Goal: Task Accomplishment & Management: Complete application form

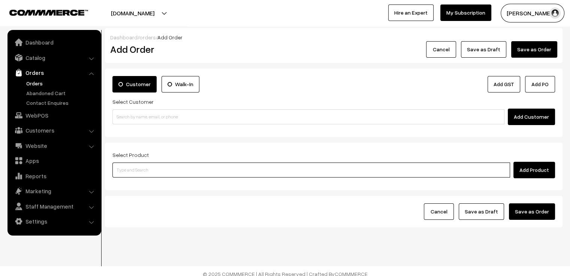
click at [428, 169] on input at bounding box center [311, 170] width 398 height 15
type input "mon"
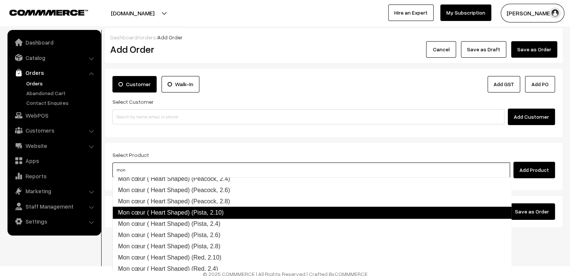
scroll to position [488, 0]
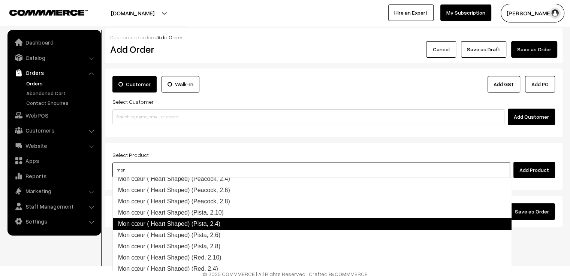
click at [283, 224] on link "Mon cœur ( Heart Shaped) (Pista, 2.4)" at bounding box center [311, 224] width 399 height 12
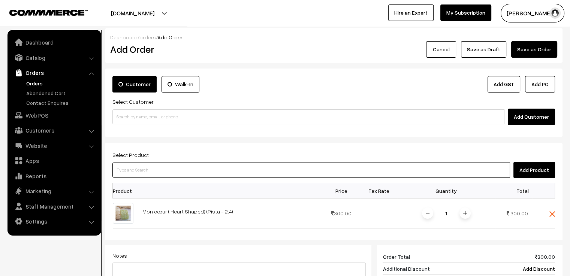
click at [166, 171] on input at bounding box center [311, 170] width 398 height 15
type input "sindri"
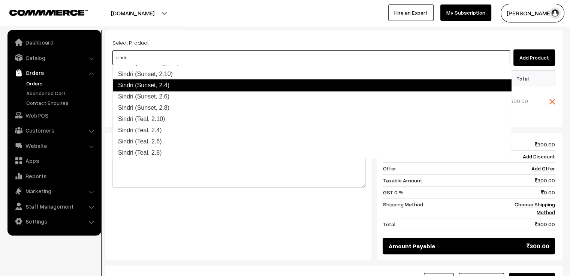
scroll to position [285, 0]
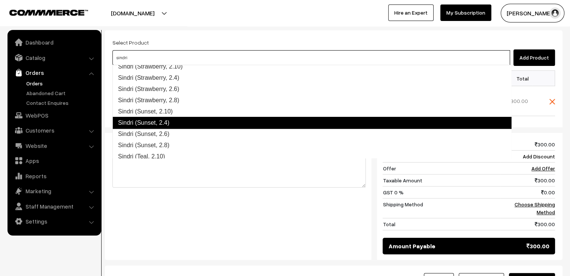
click at [186, 121] on link "Sindri (Sunset, 2.4)" at bounding box center [311, 123] width 399 height 12
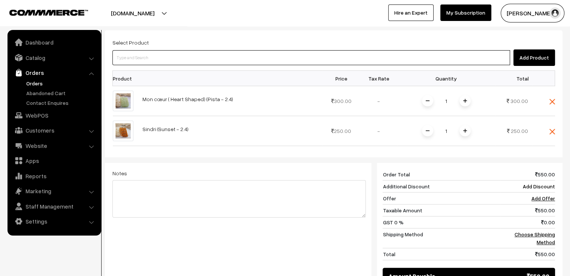
click at [184, 59] on input at bounding box center [311, 57] width 398 height 15
type input "aaradhana"
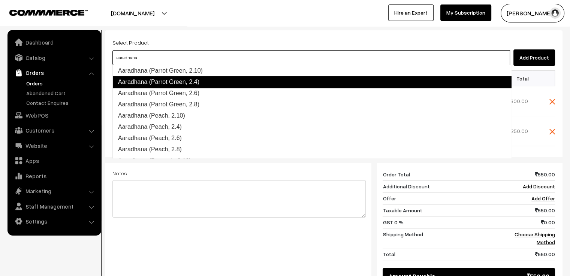
scroll to position [922, 0]
click at [196, 85] on link "Aaradhana (Parrot Green, 2.4)" at bounding box center [311, 82] width 399 height 12
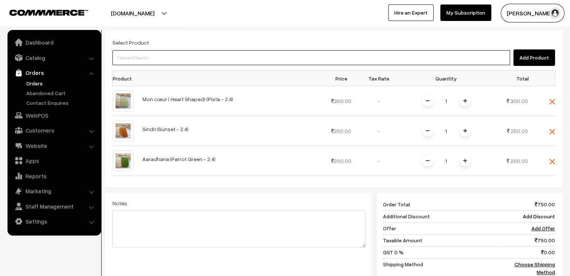
click at [189, 57] on input at bounding box center [311, 57] width 398 height 15
type input "aaradhana"
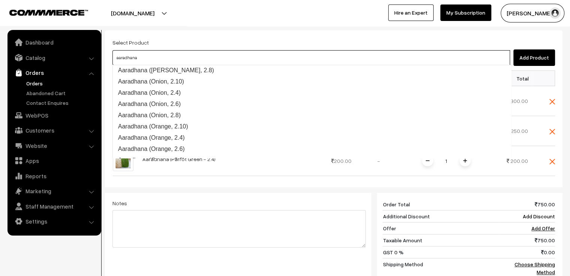
scroll to position [784, 0]
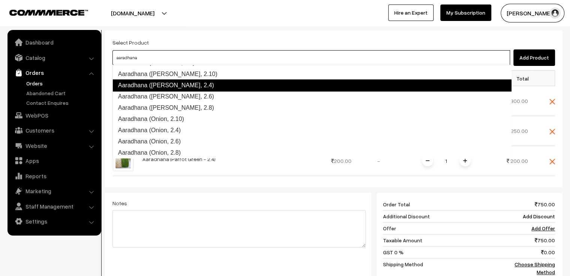
click at [207, 87] on link "Aaradhana (Olive Green, 2.4)" at bounding box center [311, 85] width 399 height 12
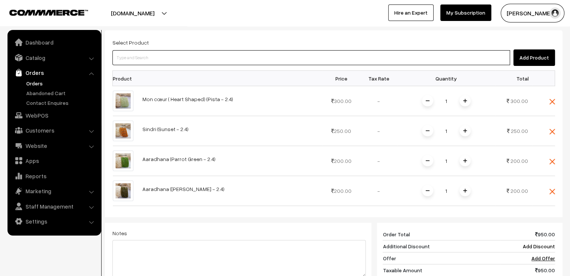
click at [215, 60] on input at bounding box center [311, 57] width 398 height 15
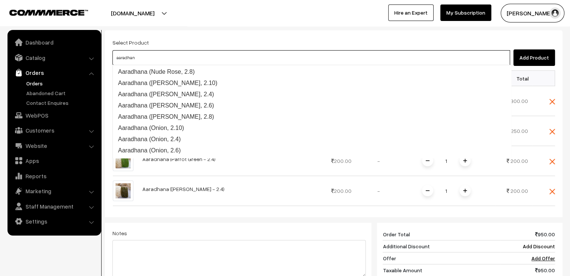
type input "aaradhana"
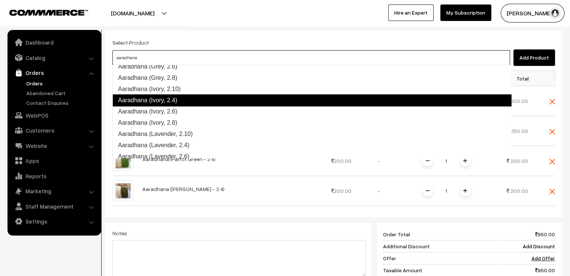
scroll to position [334, 0]
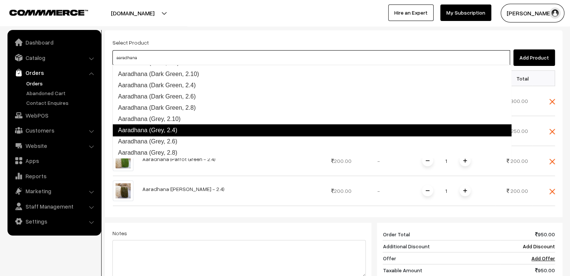
click at [198, 131] on link "Aaradhana (Grey, 2.4)" at bounding box center [311, 130] width 399 height 12
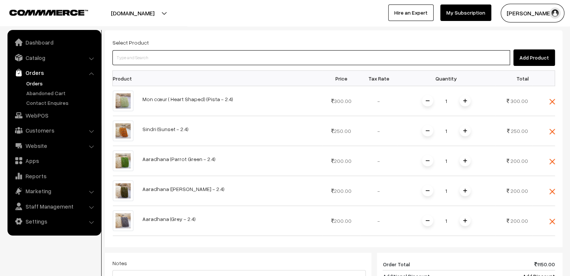
click at [191, 63] on input at bounding box center [311, 57] width 398 height 15
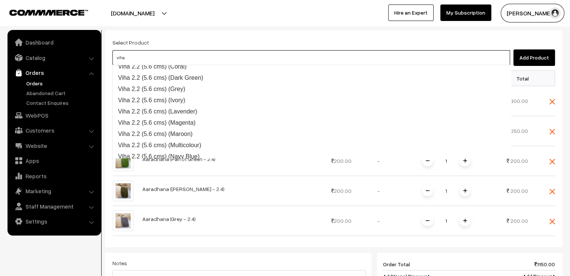
scroll to position [0, 0]
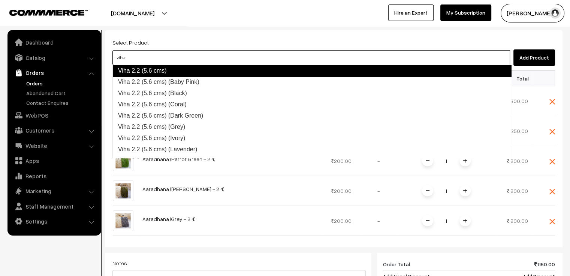
click at [173, 61] on input "viha" at bounding box center [311, 57] width 398 height 15
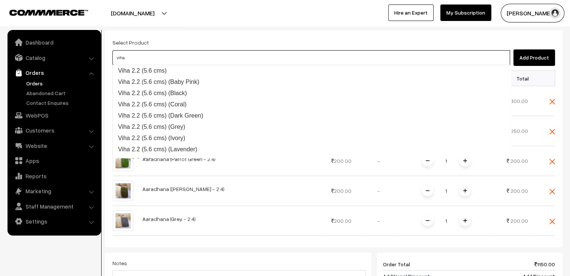
type input "viha"
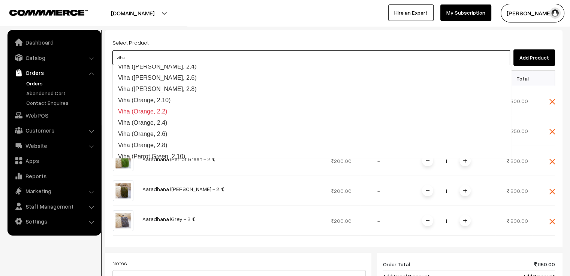
scroll to position [713, 0]
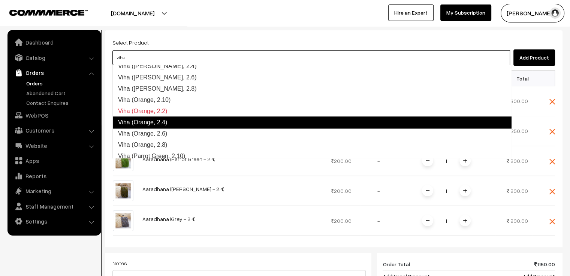
click at [192, 121] on link "Viha (Orange, 2.4)" at bounding box center [311, 123] width 399 height 12
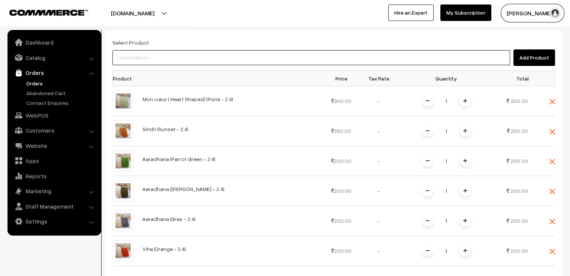
click at [173, 57] on input at bounding box center [311, 57] width 398 height 15
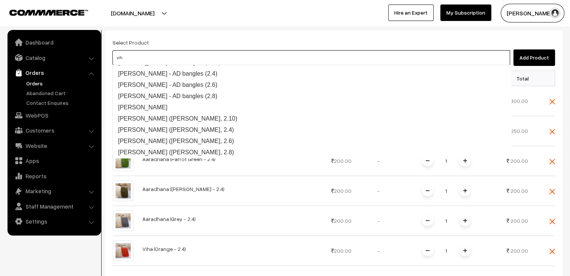
type input "viha"
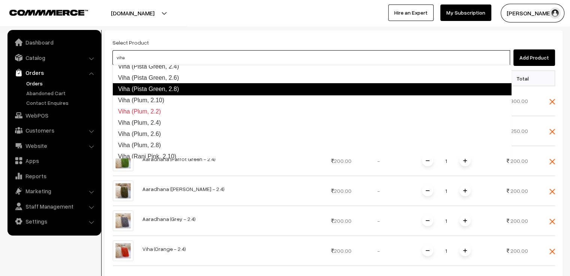
scroll to position [1012, 0]
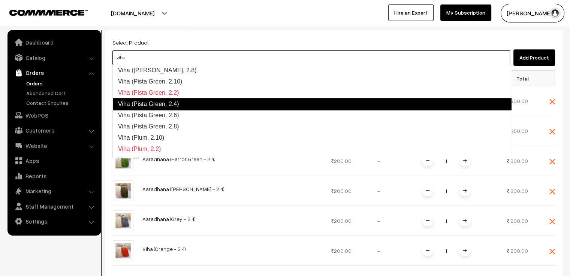
click at [185, 103] on link "Viha (Pista Green, 2.4)" at bounding box center [311, 104] width 399 height 12
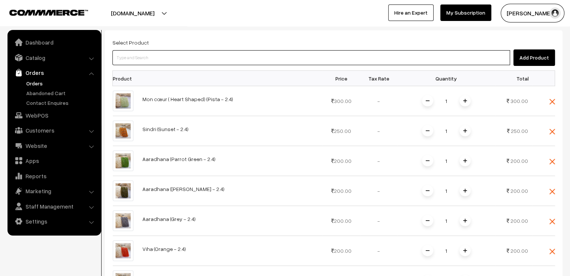
click at [191, 55] on input at bounding box center [311, 57] width 398 height 15
type input "viha"
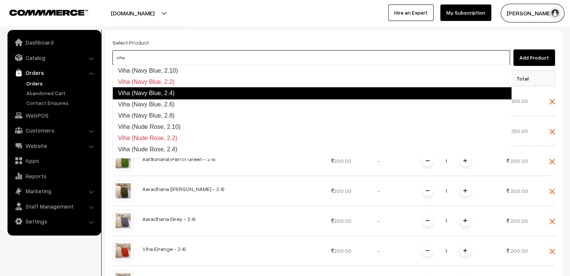
scroll to position [573, 0]
click at [196, 91] on link "Viha (Navy Blue, 2.4)" at bounding box center [311, 93] width 399 height 12
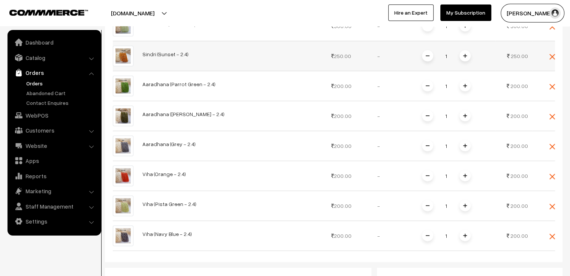
scroll to position [225, 0]
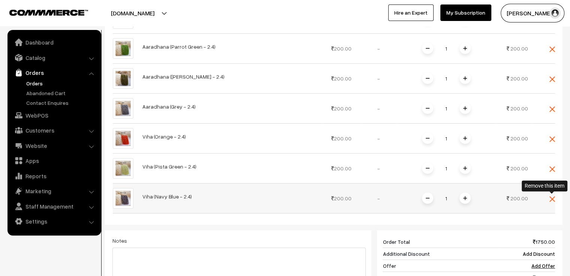
click at [551, 197] on img at bounding box center [552, 199] width 6 height 6
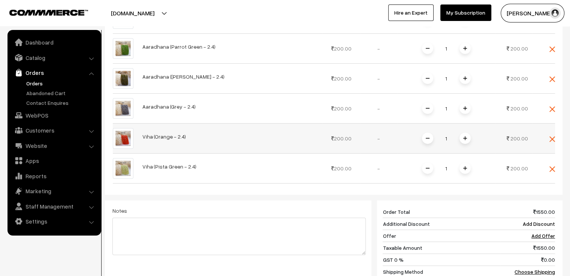
scroll to position [0, 0]
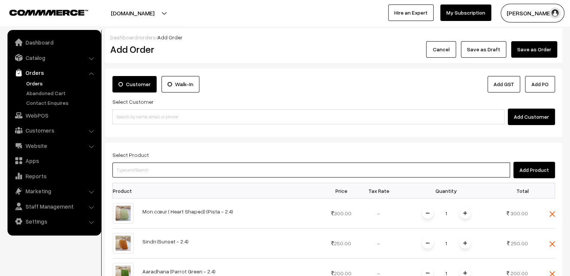
click at [186, 169] on input at bounding box center [311, 170] width 398 height 15
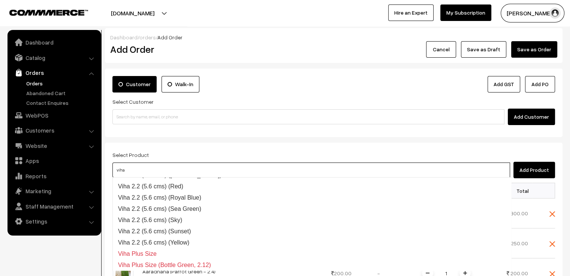
type input "viha"
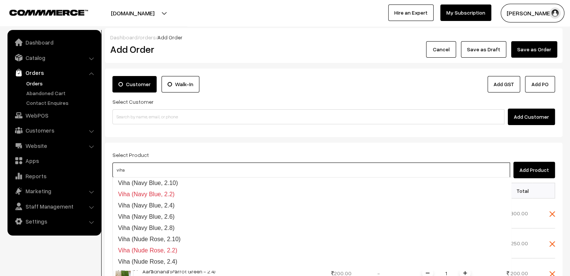
scroll to position [574, 0]
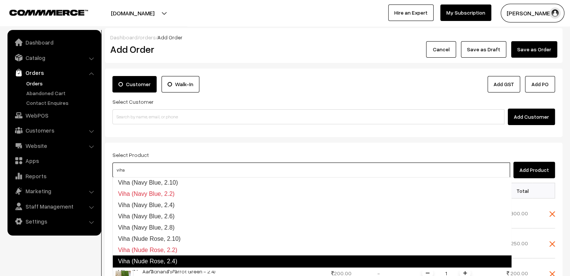
click at [193, 257] on link "Viha (Nude Rose, 2.4)" at bounding box center [311, 262] width 399 height 12
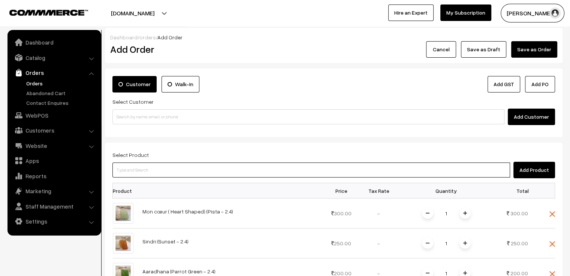
click at [178, 167] on input at bounding box center [311, 170] width 398 height 15
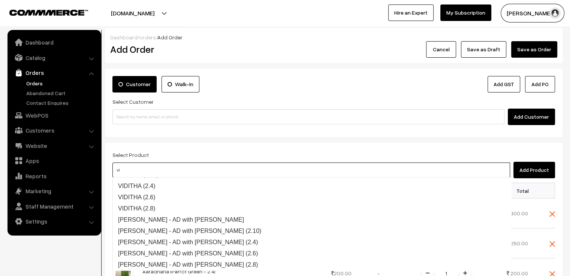
scroll to position [233, 0]
type input "viha"
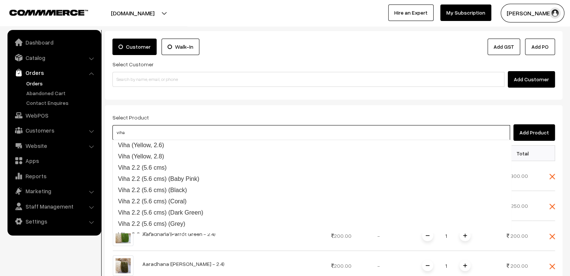
scroll to position [1470, 0]
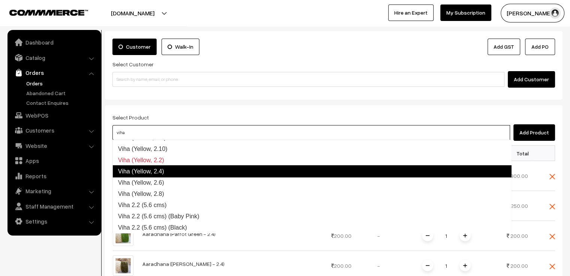
click at [194, 174] on link "Viha (Yellow, 2.4)" at bounding box center [311, 171] width 399 height 12
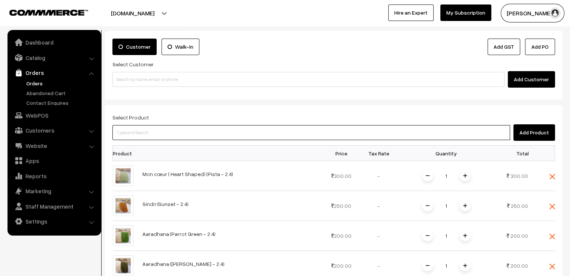
click at [186, 129] on input at bounding box center [311, 132] width 398 height 15
type input "viha"
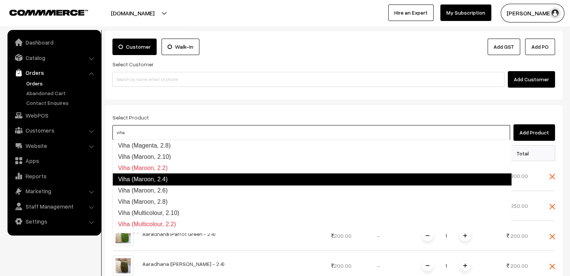
scroll to position [412, 0]
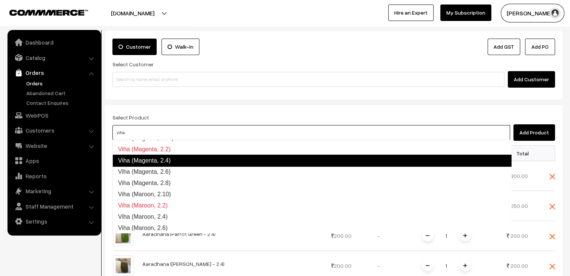
click at [209, 160] on link "Viha (Magenta, 2.4)" at bounding box center [311, 161] width 399 height 12
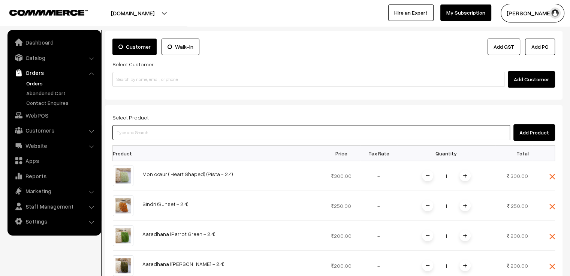
click at [197, 133] on input at bounding box center [311, 132] width 398 height 15
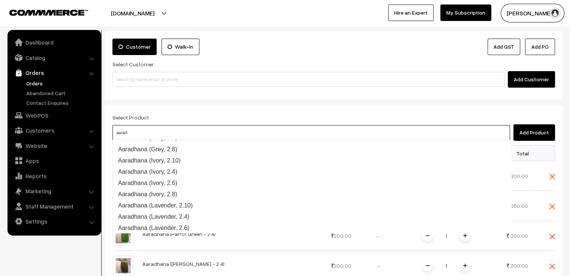
scroll to position [367, 0]
type input "aaradhana"
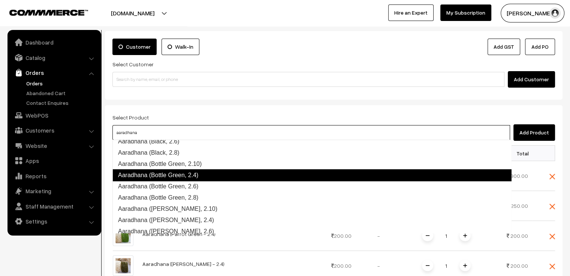
scroll to position [221, 0]
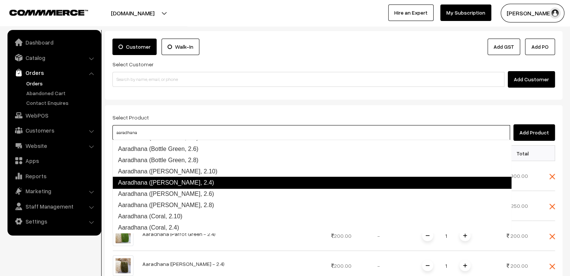
click at [197, 181] on link "Aaradhana (Brown, 2.4)" at bounding box center [311, 183] width 399 height 12
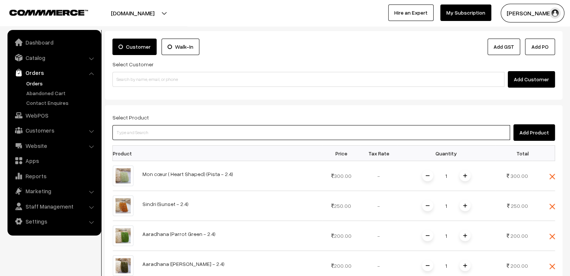
click at [194, 132] on input at bounding box center [311, 132] width 398 height 15
type input "nila"
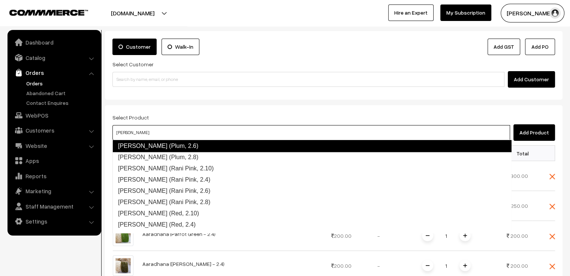
scroll to position [528, 0]
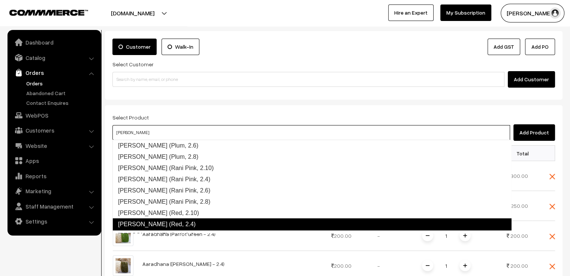
click at [193, 221] on link "Nila (Red, 2.4)" at bounding box center [311, 224] width 399 height 12
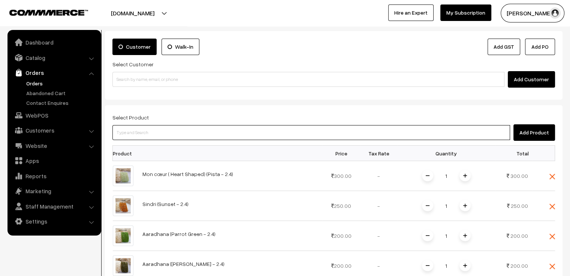
click at [188, 132] on input at bounding box center [311, 132] width 398 height 15
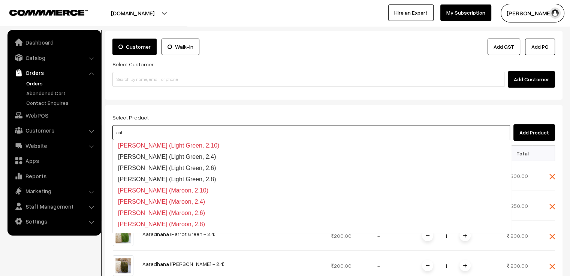
scroll to position [519, 0]
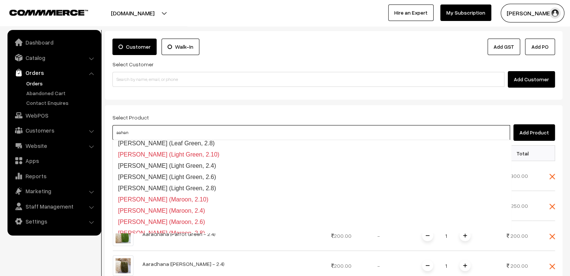
type input "aahana"
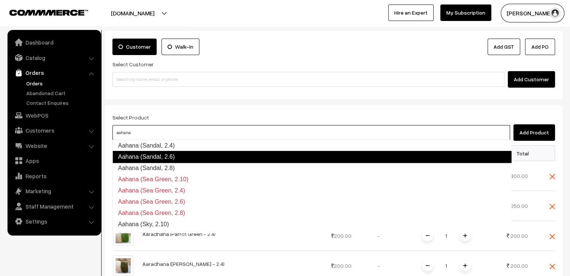
scroll to position [517, 0]
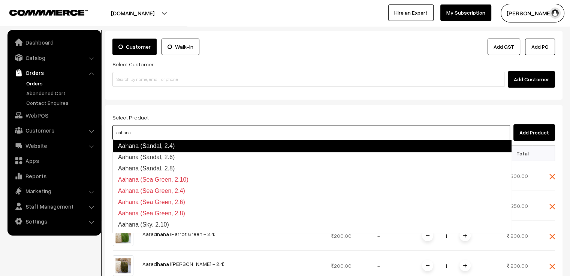
click at [209, 147] on link "Aahana (Sandal, 2.4)" at bounding box center [311, 146] width 399 height 12
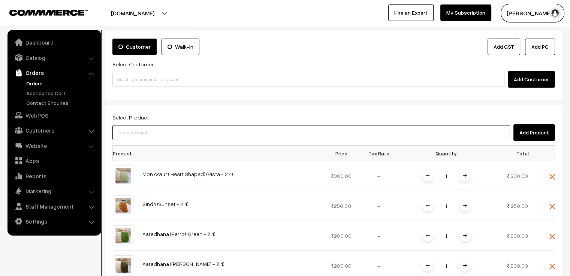
click at [210, 134] on input at bounding box center [311, 132] width 398 height 15
type input "ilaya"
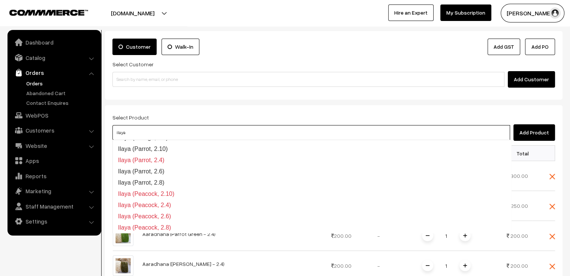
scroll to position [285, 0]
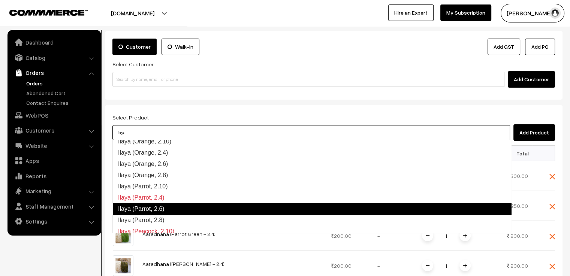
click at [201, 206] on link "Ilaya (Parrot, 2.6)" at bounding box center [311, 209] width 399 height 12
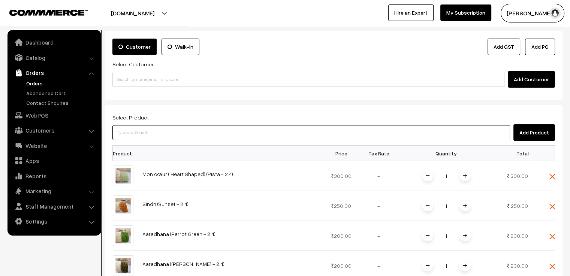
click at [204, 133] on input at bounding box center [311, 132] width 398 height 15
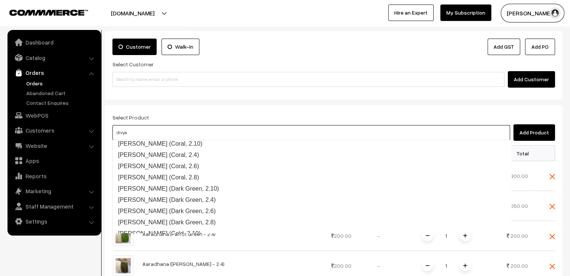
type input "divyan"
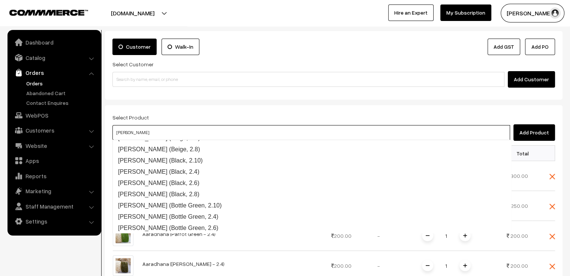
scroll to position [49, 0]
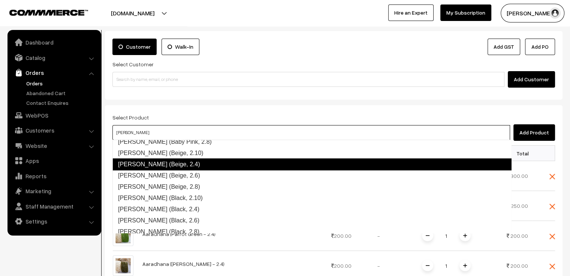
click at [205, 168] on link "Divyanshi (Beige, 2.4)" at bounding box center [311, 165] width 399 height 12
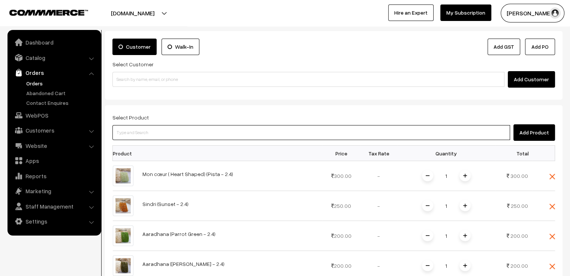
click at [202, 132] on input at bounding box center [311, 132] width 398 height 15
type input "mon"
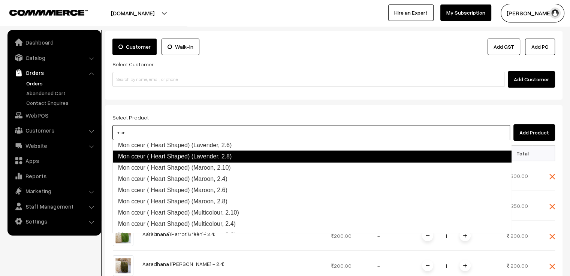
scroll to position [233, 0]
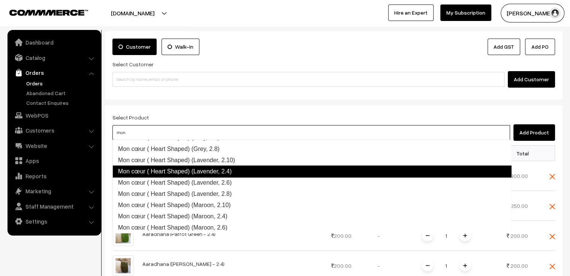
click at [228, 169] on link "Mon cœur ( Heart Shaped) (Lavender, 2.4)" at bounding box center [311, 172] width 399 height 12
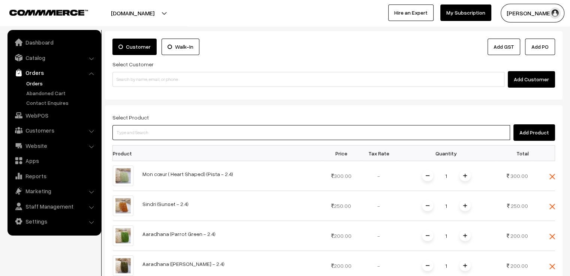
click at [217, 136] on input at bounding box center [311, 132] width 398 height 15
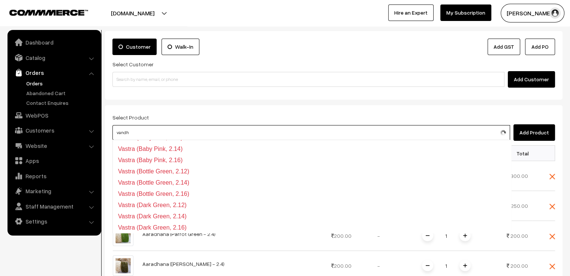
type input "vandha"
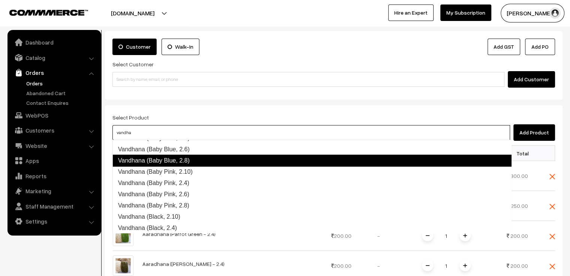
scroll to position [0, 0]
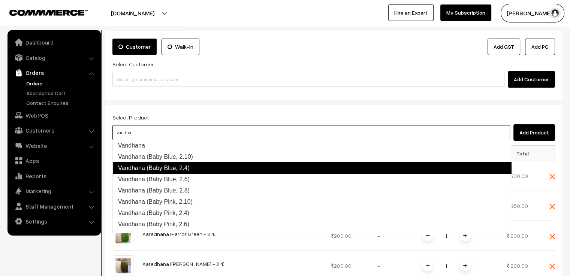
click at [211, 168] on link "Vandhana (Baby Blue, 2.4)" at bounding box center [311, 168] width 399 height 12
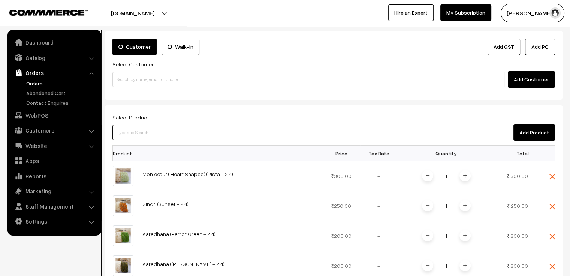
click at [208, 131] on input at bounding box center [311, 132] width 398 height 15
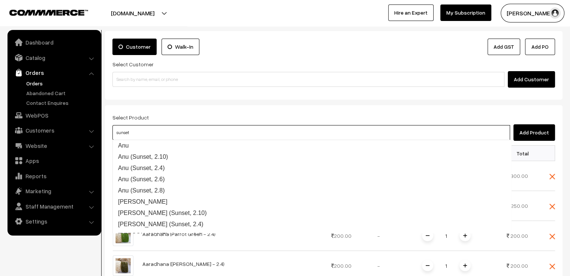
drag, startPoint x: 141, startPoint y: 132, endPoint x: 116, endPoint y: 129, distance: 25.3
click at [116, 129] on input "sunset" at bounding box center [311, 132] width 398 height 15
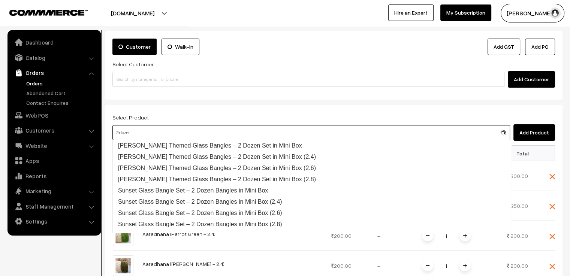
type input "2 dozen"
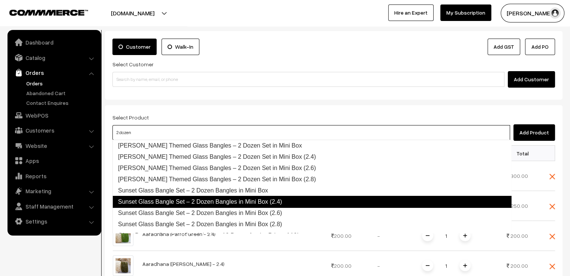
click at [248, 200] on link "Sunset Glass Bangle Set – 2 Dozen Bangles in Mini Box (2.4)" at bounding box center [311, 202] width 399 height 12
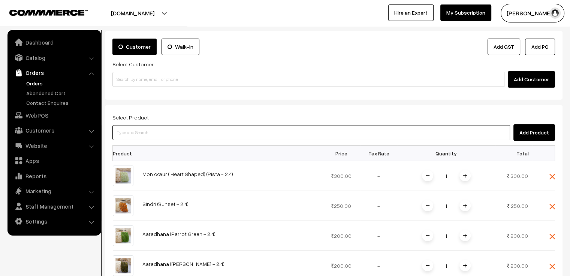
click at [221, 128] on input at bounding box center [311, 132] width 398 height 15
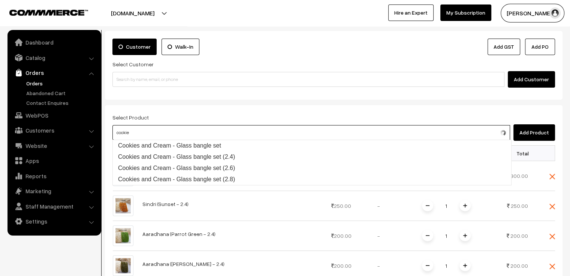
type input "cookies"
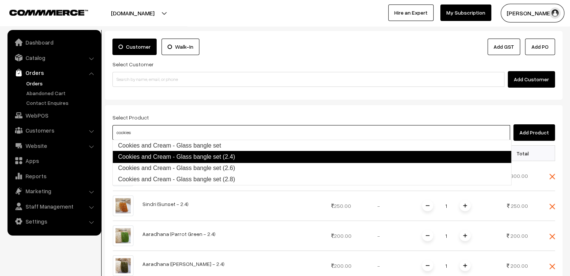
click at [227, 156] on link "Cookies and Cream - Glass bangle set (2.4)" at bounding box center [311, 157] width 399 height 12
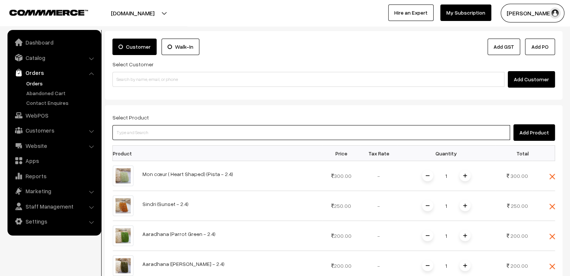
click at [230, 132] on input at bounding box center [311, 132] width 398 height 15
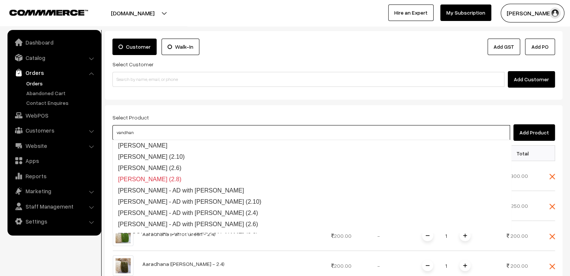
type input "vandhana"
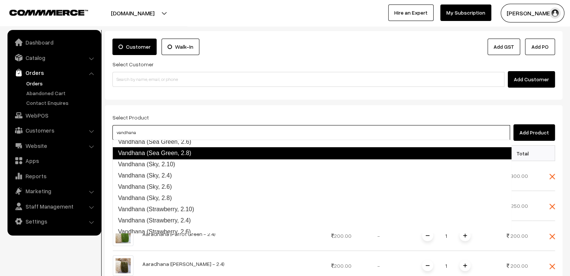
scroll to position [937, 0]
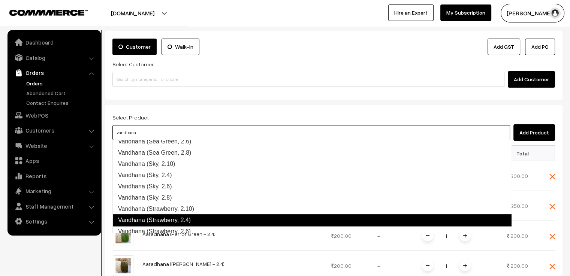
click at [218, 218] on link "Vandhana (Strawberry, 2.4)" at bounding box center [311, 220] width 399 height 12
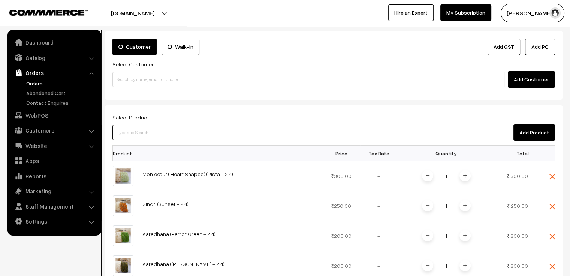
click at [207, 134] on input at bounding box center [311, 132] width 398 height 15
type input "vandhana"
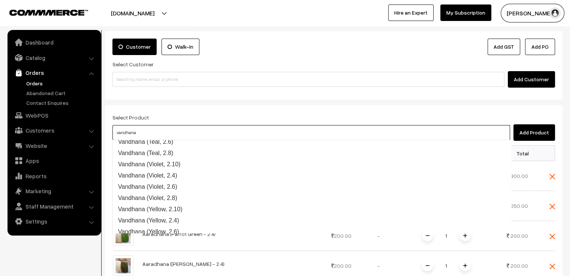
scroll to position [1132, 0]
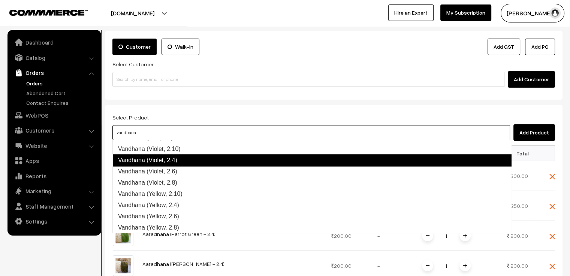
click at [197, 160] on link "Vandhana (Violet, 2.4)" at bounding box center [311, 160] width 399 height 12
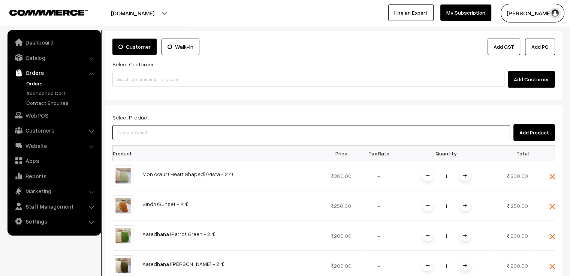
click at [194, 130] on input at bounding box center [311, 132] width 398 height 15
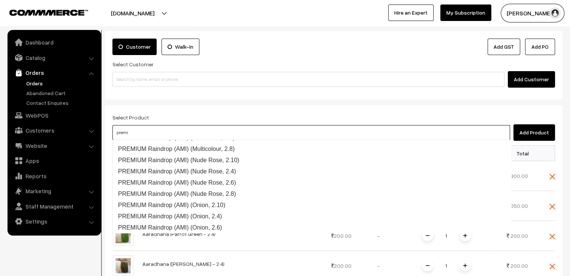
scroll to position [1060, 0]
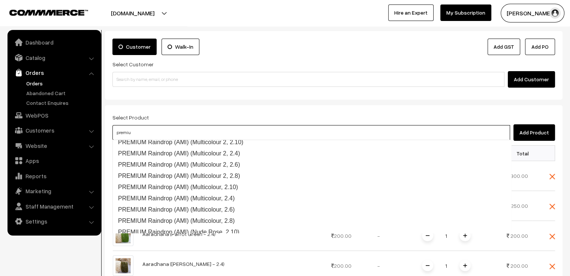
type input "premium"
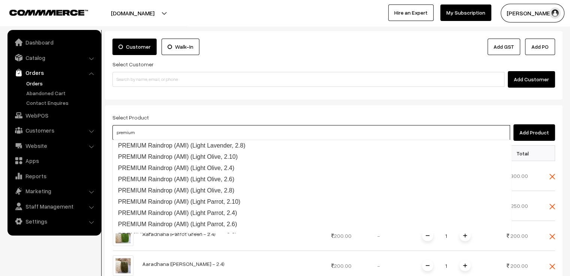
scroll to position [682, 0]
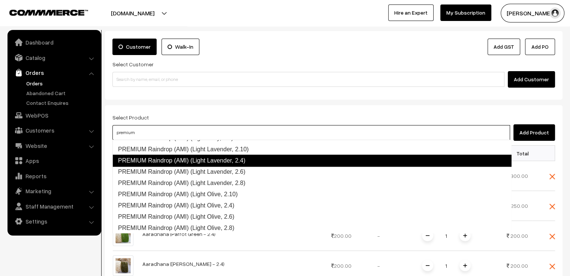
click at [241, 160] on link "PREMIUM Raindrop (AMI) (Light Lavender, 2.4)" at bounding box center [311, 161] width 399 height 12
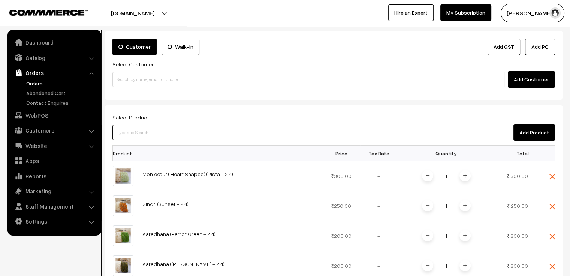
click at [236, 132] on input at bounding box center [311, 132] width 398 height 15
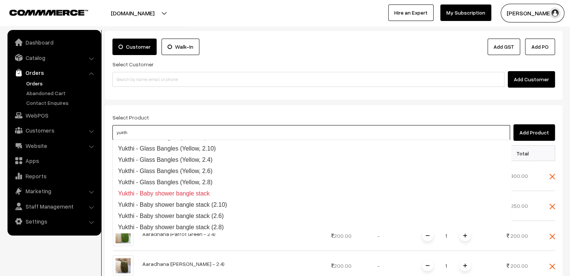
scroll to position [637, 0]
type input "yukthi"
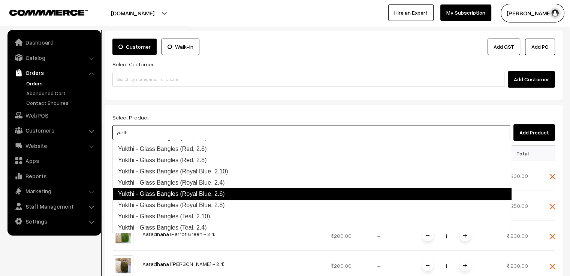
scroll to position [525, 0]
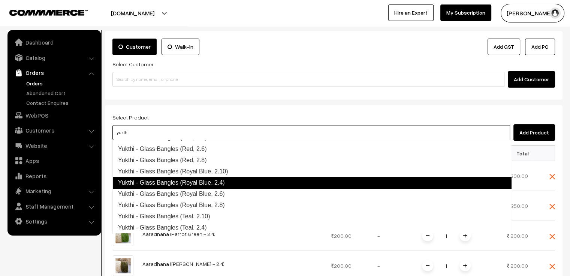
click at [227, 180] on link "Yukthi - Glass Bangles (Royal Blue, 2.4)" at bounding box center [311, 183] width 399 height 12
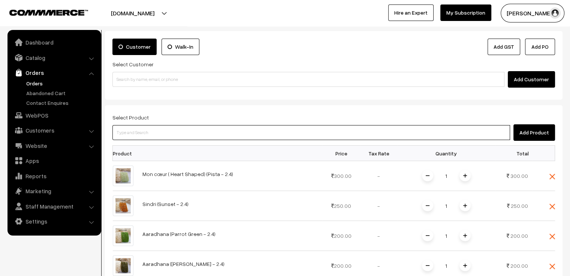
click at [216, 135] on input at bounding box center [311, 132] width 398 height 15
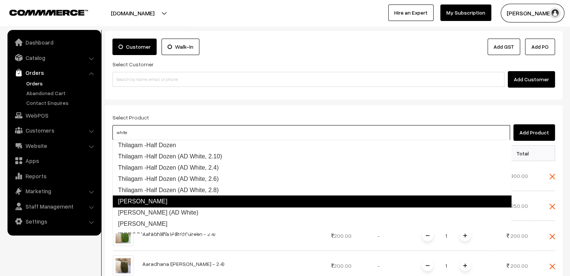
scroll to position [0, 0]
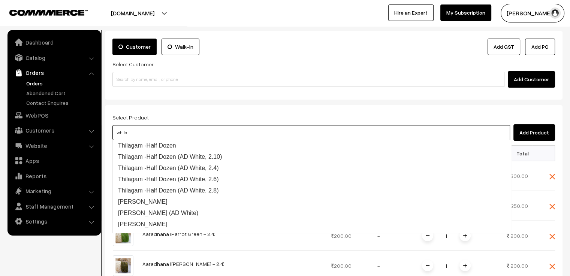
drag, startPoint x: 157, startPoint y: 129, endPoint x: 109, endPoint y: 130, distance: 48.8
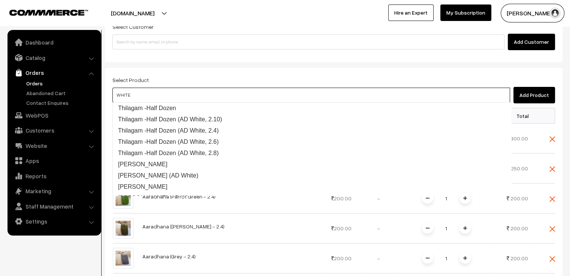
drag, startPoint x: 189, startPoint y: 98, endPoint x: 111, endPoint y: 91, distance: 77.5
type input "BROWN"
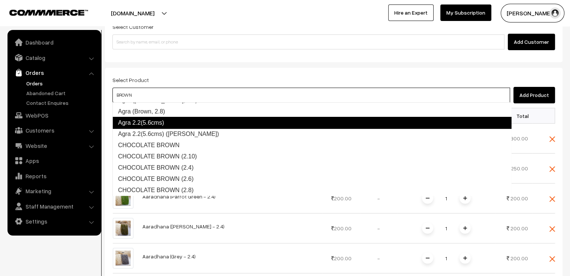
scroll to position [112, 0]
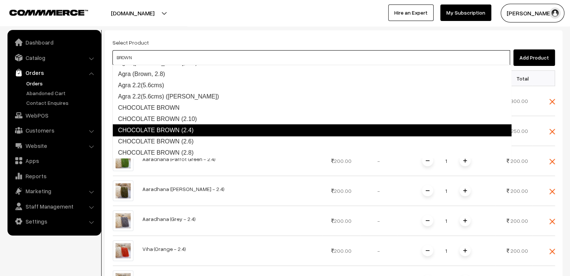
click at [199, 130] on link "CHOCOLATE BROWN (2.4)" at bounding box center [311, 130] width 399 height 12
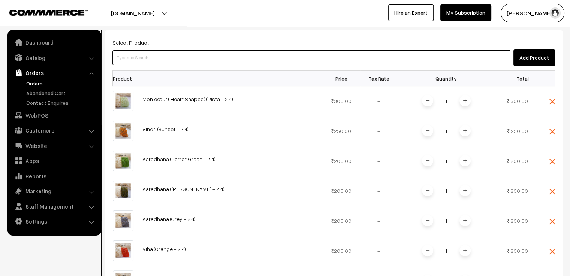
click at [155, 55] on input at bounding box center [311, 57] width 398 height 15
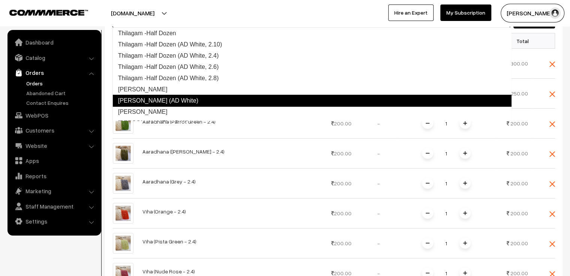
scroll to position [0, 0]
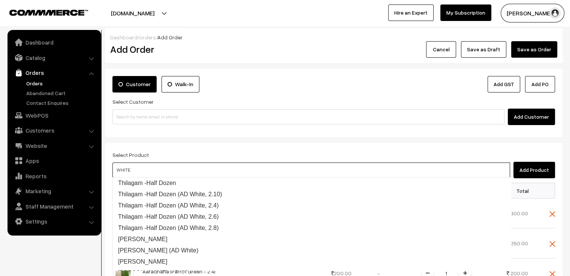
click at [153, 171] on input "WHITE" at bounding box center [311, 170] width 398 height 15
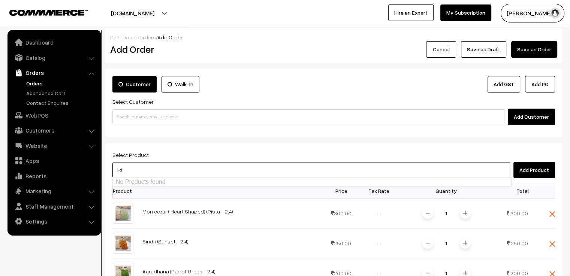
type input "d"
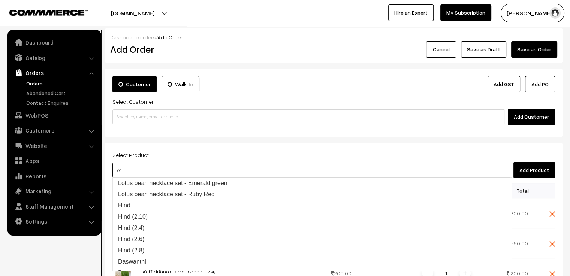
type input "WH"
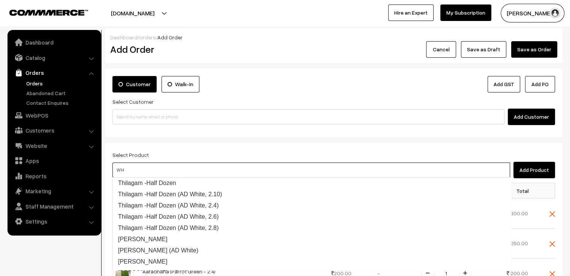
drag, startPoint x: 146, startPoint y: 169, endPoint x: 106, endPoint y: 165, distance: 40.6
type input "650"
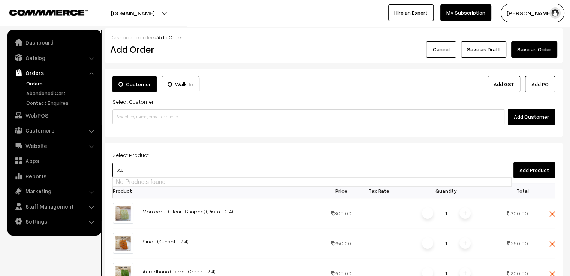
drag, startPoint x: 136, startPoint y: 172, endPoint x: 105, endPoint y: 173, distance: 30.7
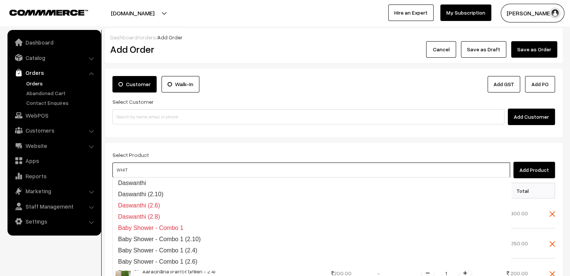
type input "WHITE"
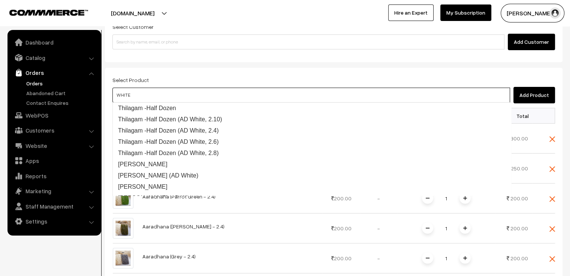
drag, startPoint x: 137, startPoint y: 95, endPoint x: 102, endPoint y: 93, distance: 35.7
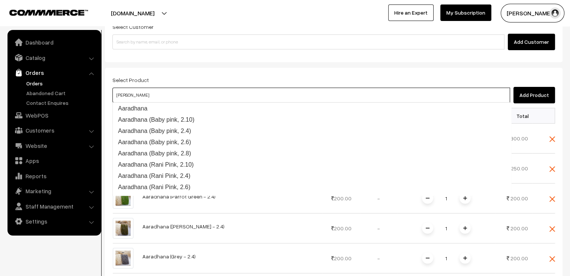
scroll to position [506, 0]
click at [145, 93] on input "RANI PINK" at bounding box center [311, 95] width 398 height 15
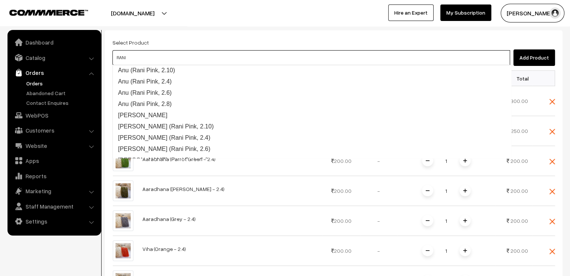
scroll to position [0, 0]
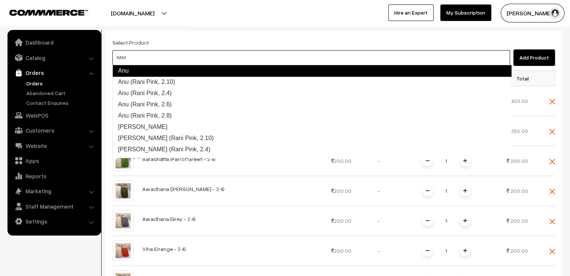
click at [192, 60] on input "RANI" at bounding box center [311, 57] width 398 height 15
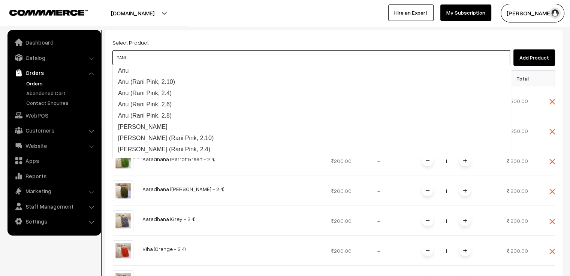
type input "RANI"
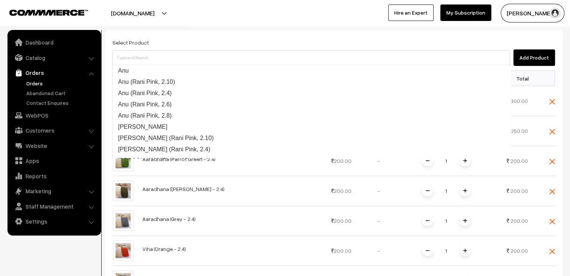
click at [201, 39] on div "Select Product Add Product" at bounding box center [333, 52] width 443 height 28
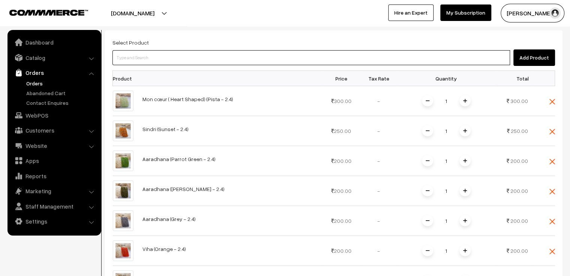
click at [191, 58] on input at bounding box center [311, 57] width 398 height 15
type input "bangle stack"
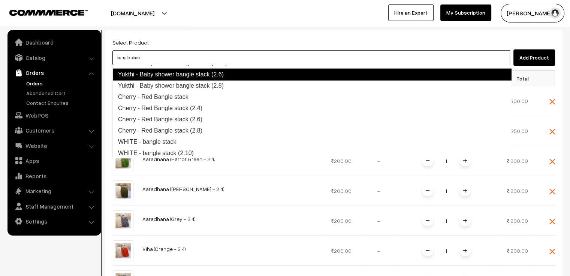
scroll to position [109, 0]
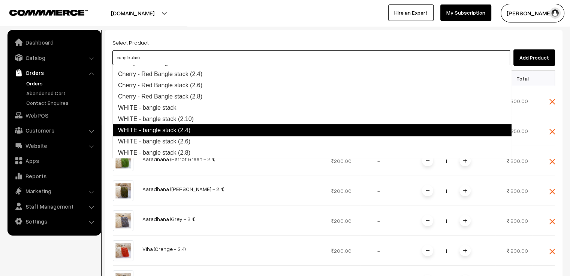
click at [194, 129] on link "WHITE - bangle stack (2.4)" at bounding box center [311, 130] width 399 height 12
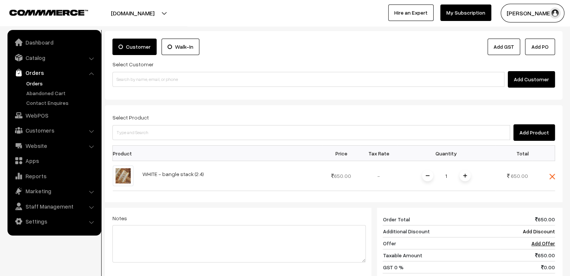
scroll to position [75, 0]
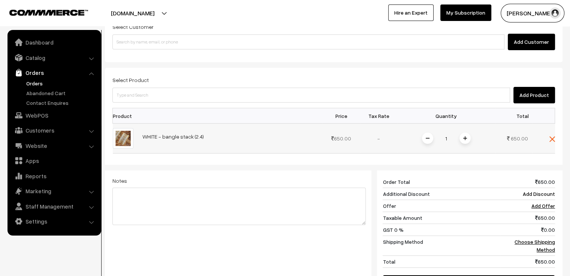
drag, startPoint x: 447, startPoint y: 138, endPoint x: 443, endPoint y: 140, distance: 5.0
click at [443, 140] on input "1" at bounding box center [446, 138] width 15 height 13
click at [441, 136] on input "1" at bounding box center [446, 138] width 15 height 13
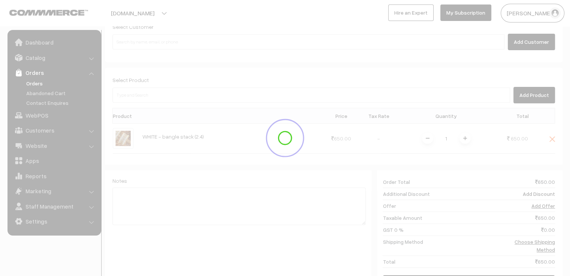
click at [454, 136] on div "Dashboard / orders / Add Order Add Order Cancel Save as Draft Save as Order Sav…" at bounding box center [334, 143] width 458 height 381
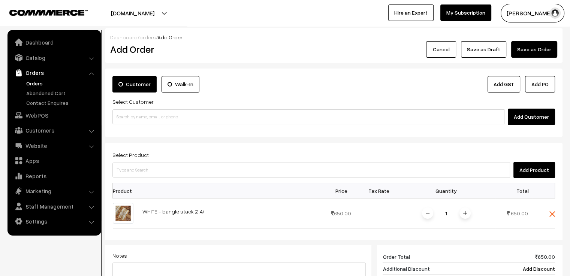
scroll to position [37, 0]
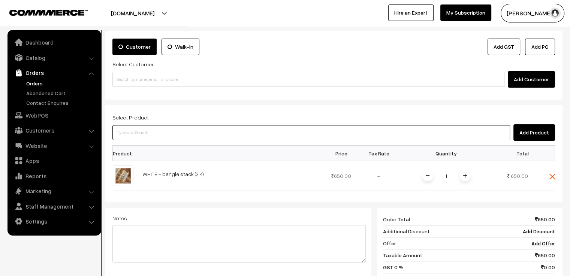
click at [218, 135] on input at bounding box center [311, 132] width 398 height 15
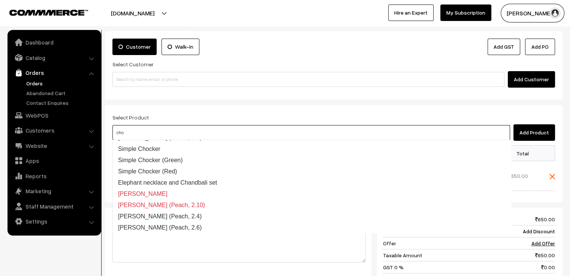
type input "choc"
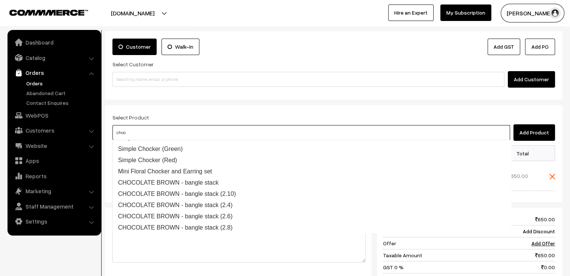
scroll to position [0, 0]
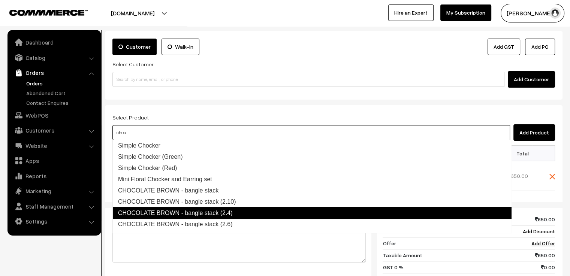
click at [230, 211] on link "CHOCOLATE BROWN - bangle stack (2.4)" at bounding box center [311, 213] width 399 height 12
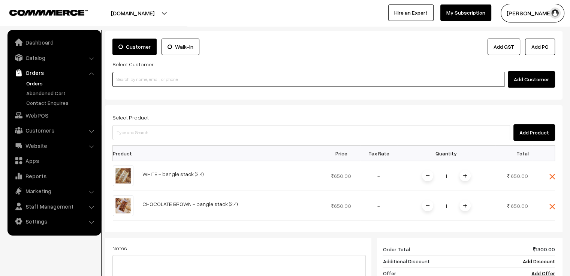
click at [165, 78] on input at bounding box center [308, 79] width 392 height 15
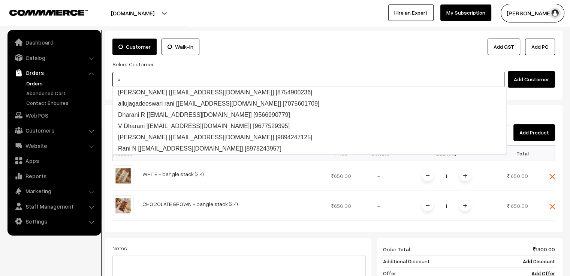
type input "r"
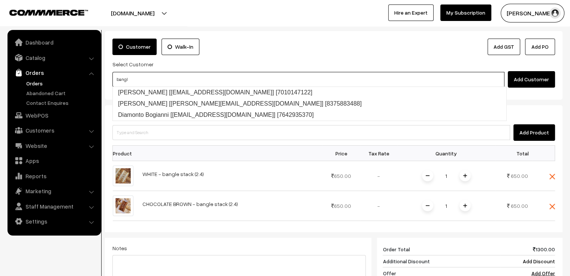
type input "bangle"
drag, startPoint x: 144, startPoint y: 75, endPoint x: 106, endPoint y: 84, distance: 38.5
click at [106, 84] on div "Customer Walk-In Add GST Add PO Select Customer bangle Add Customer" at bounding box center [334, 65] width 458 height 69
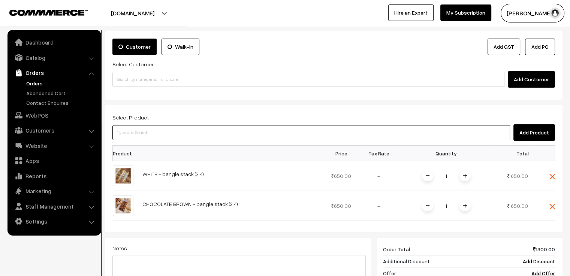
click at [133, 134] on input at bounding box center [311, 132] width 398 height 15
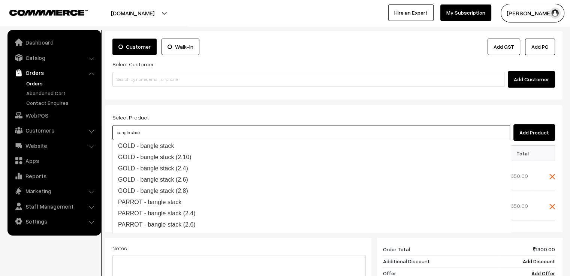
scroll to position [191, 0]
drag, startPoint x: 158, startPoint y: 131, endPoint x: 102, endPoint y: 126, distance: 55.7
click at [102, 126] on div "Dashboard / orders / Add Order Add Order Cancel Save as Draft Save as Order Sav…" at bounding box center [285, 196] width 570 height 411
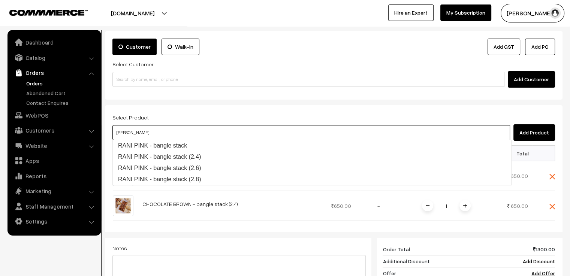
scroll to position [0, 0]
type input "rani pink -"
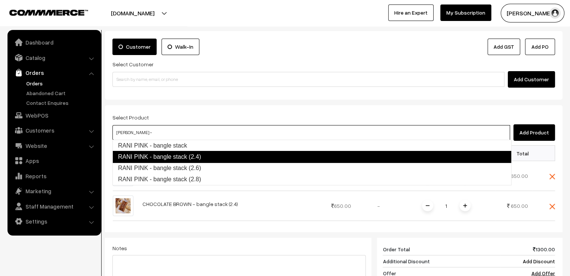
click at [165, 157] on link "RANI PINK - bangle stack (2.4)" at bounding box center [311, 157] width 399 height 12
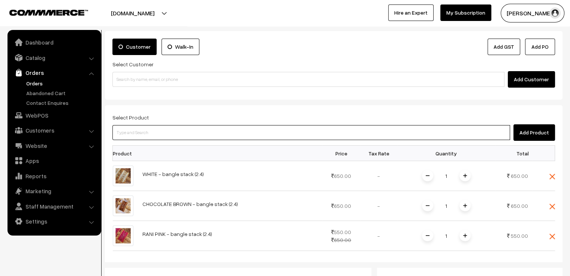
click at [157, 128] on input at bounding box center [311, 132] width 398 height 15
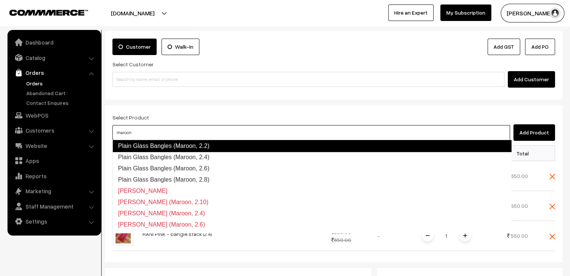
scroll to position [236, 0]
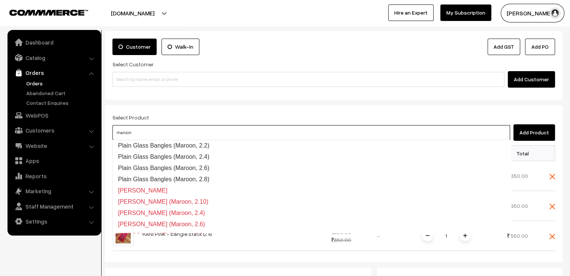
click at [160, 133] on input "maroon" at bounding box center [311, 132] width 398 height 15
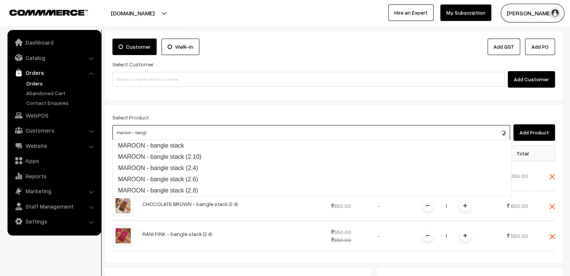
type input "maroon - bangle"
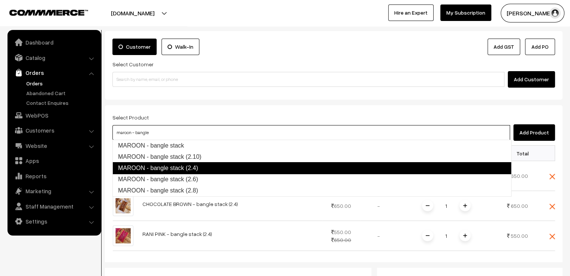
click at [168, 167] on link "MAROON - bangle stack (2.4)" at bounding box center [311, 168] width 399 height 12
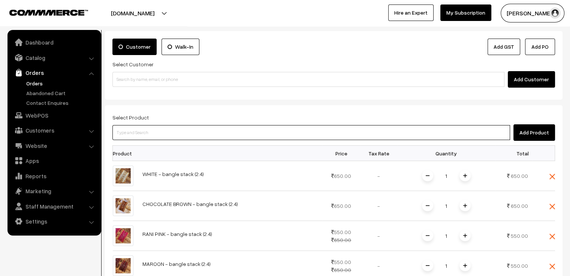
click at [171, 135] on input at bounding box center [311, 132] width 398 height 15
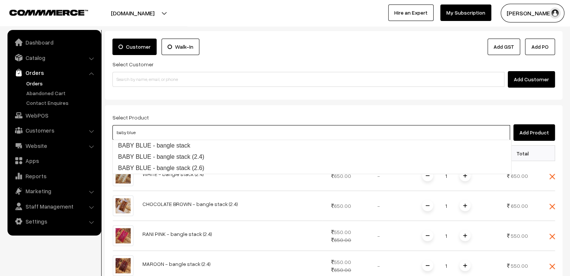
paste input "- bangle stack"
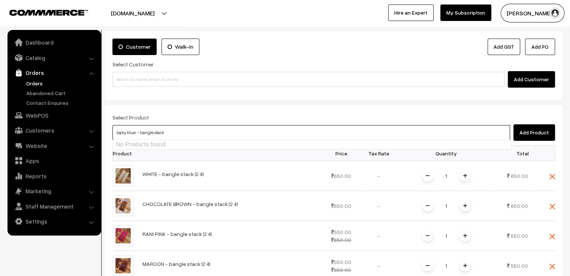
click at [137, 132] on input "baby blue - bangle stack" at bounding box center [311, 132] width 398 height 15
type input "baby blue - bangle stack"
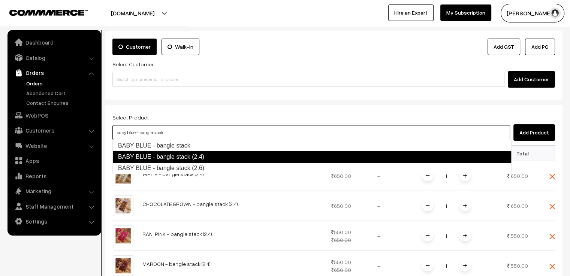
click at [180, 160] on link "BABY BLUE - bangle stack (2.4)" at bounding box center [311, 157] width 399 height 12
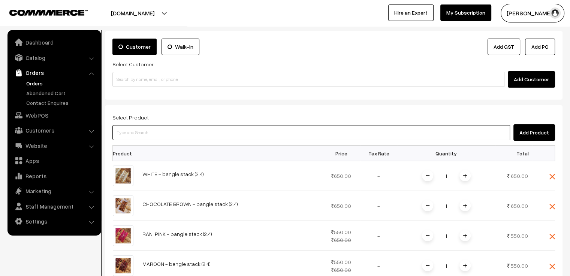
click at [163, 133] on input at bounding box center [311, 132] width 398 height 15
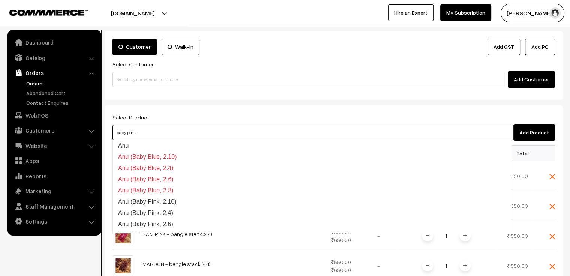
paste input "- bangle stack"
type input "baby pink - bangle stack"
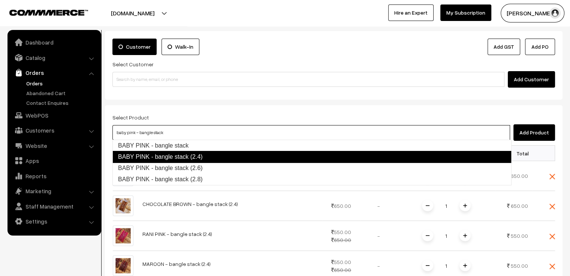
click at [183, 158] on link "BABY PINK - bangle stack (2.4)" at bounding box center [311, 157] width 399 height 12
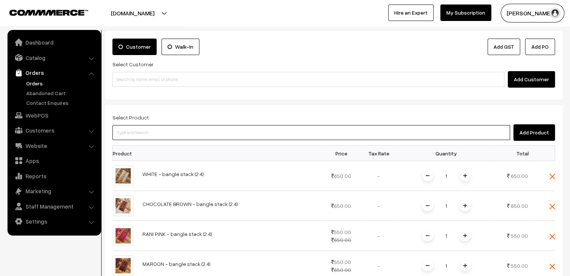
click at [157, 135] on input at bounding box center [311, 132] width 398 height 15
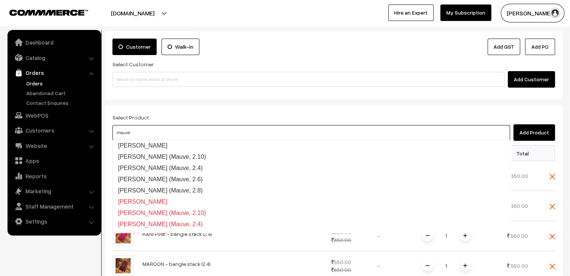
paste input "- bangle stack"
type input "mauve - bangle stack"
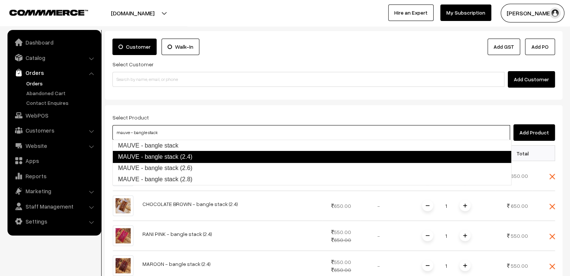
click at [166, 159] on link "MAUVE - bangle stack (2.4)" at bounding box center [311, 157] width 399 height 12
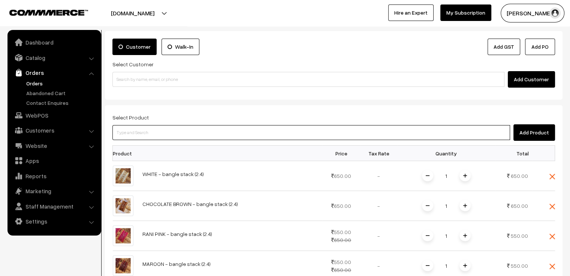
click at [162, 133] on input at bounding box center [311, 132] width 398 height 15
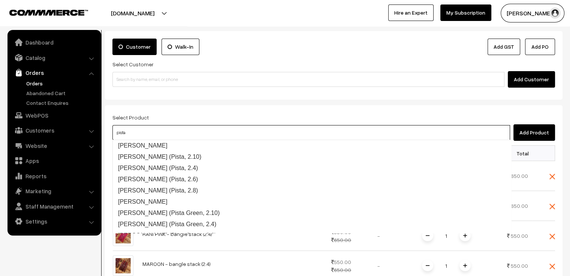
paste input "- bangle stack"
type input "pista - bangle stack"
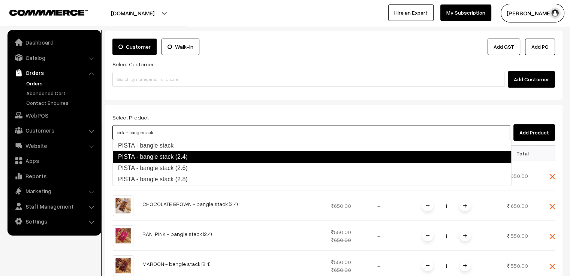
click at [178, 159] on link "PISTA - bangle stack (2.4)" at bounding box center [311, 157] width 399 height 12
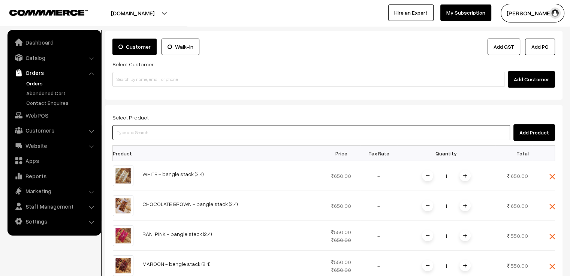
click at [148, 132] on input at bounding box center [311, 132] width 398 height 15
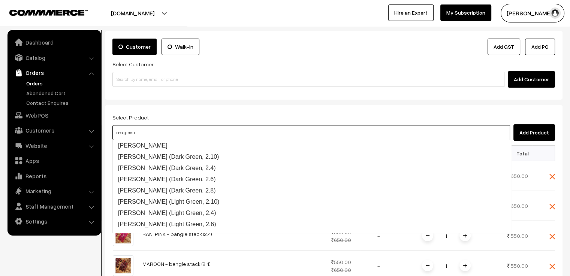
paste input "- bangle stack"
type input "sea green - bangle stack"
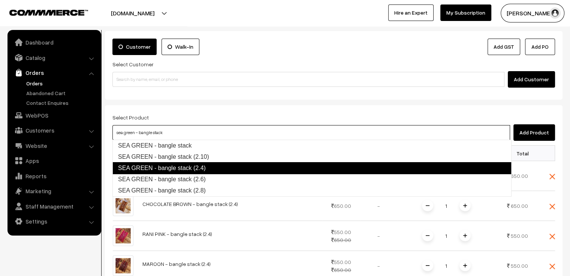
click at [212, 168] on link "SEA GREEN - bangle stack (2.4)" at bounding box center [311, 168] width 399 height 12
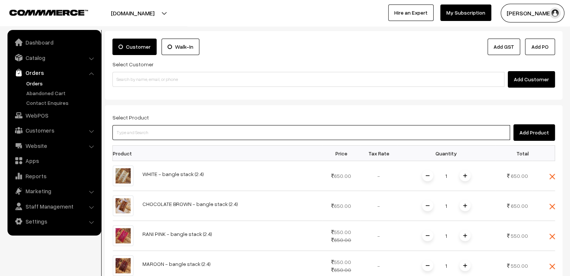
click at [187, 133] on input at bounding box center [311, 132] width 398 height 15
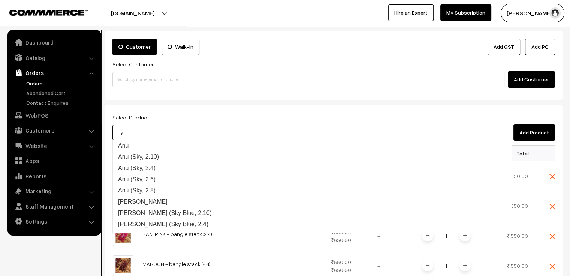
paste input "- bangle stack"
type input "sky - bangle stack"
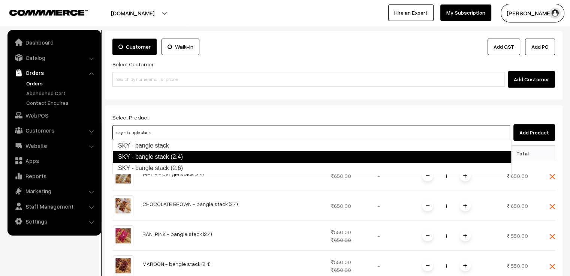
click at [193, 155] on link "SKY - bangle stack (2.4)" at bounding box center [311, 157] width 399 height 12
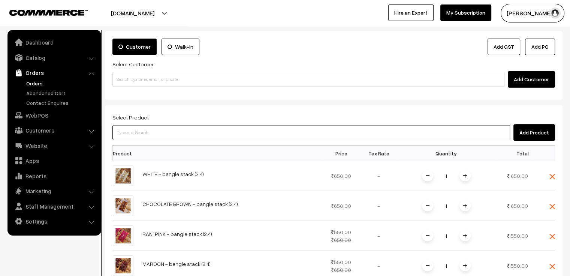
click at [186, 133] on input at bounding box center [311, 132] width 398 height 15
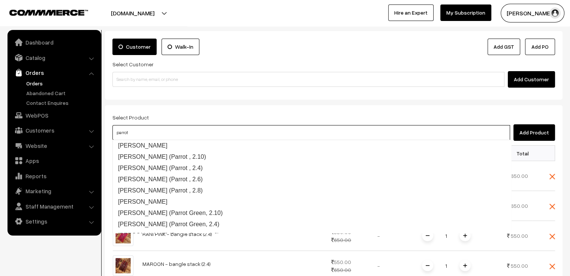
paste input "- bangle stack"
type input "parrot - bangle stack"
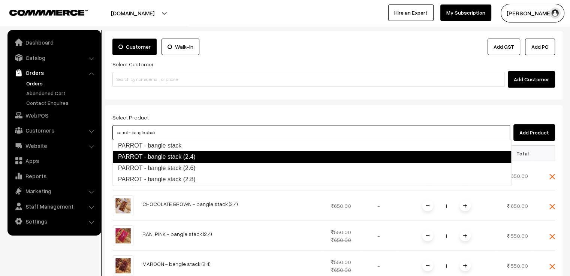
click at [193, 156] on link "PARROT - bangle stack (2.4)" at bounding box center [311, 157] width 399 height 12
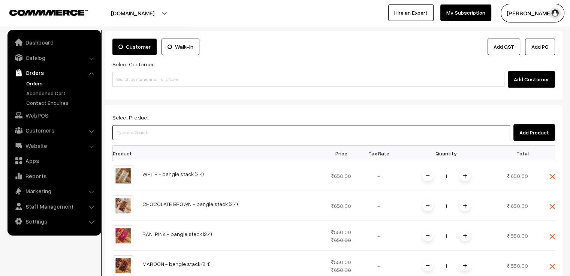
click at [175, 132] on input at bounding box center [311, 132] width 398 height 15
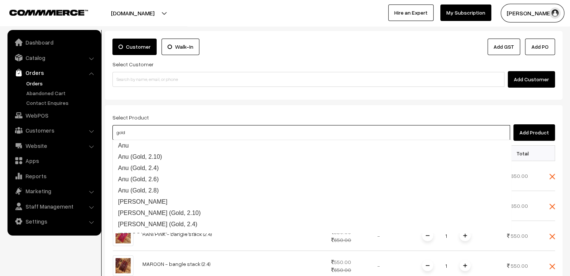
paste input "- bangle stack"
type input "gold - bangle stack"
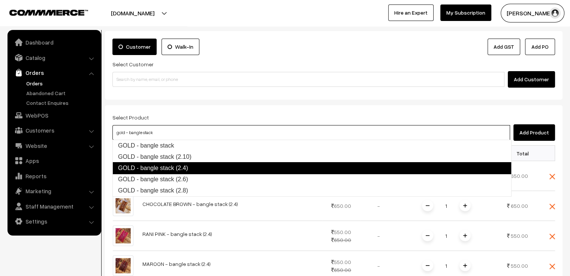
click at [174, 171] on link "GOLD - bangle stack (2.4)" at bounding box center [311, 168] width 399 height 12
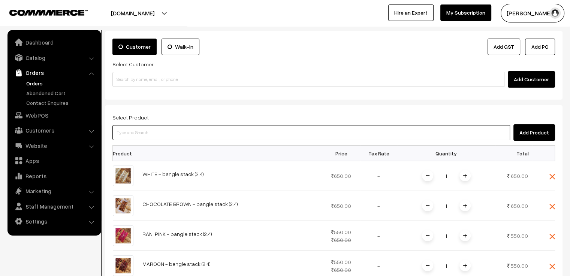
click at [162, 131] on input at bounding box center [311, 132] width 398 height 15
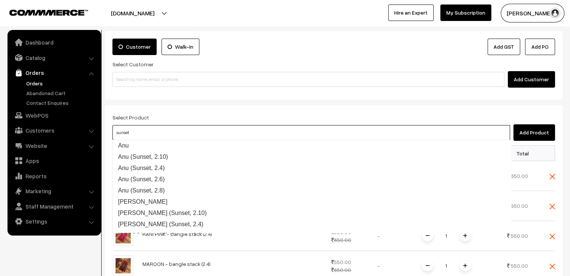
paste input "- bangle stack"
type input "sunset - bangle stack"
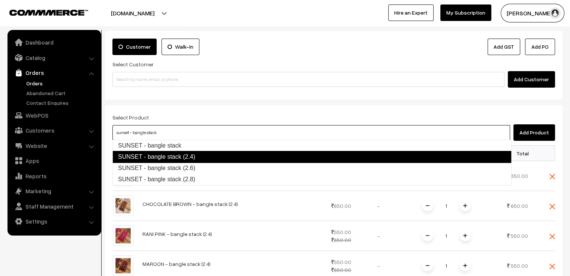
click at [186, 161] on link "SUNSET - bangle stack (2.4)" at bounding box center [311, 157] width 399 height 12
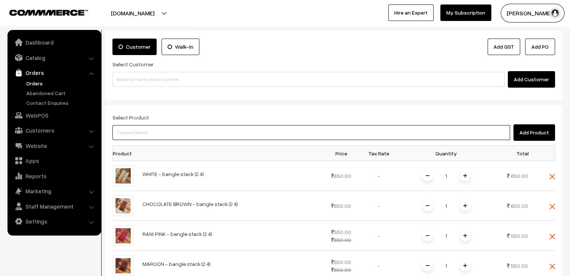
click at [183, 134] on input at bounding box center [311, 132] width 398 height 15
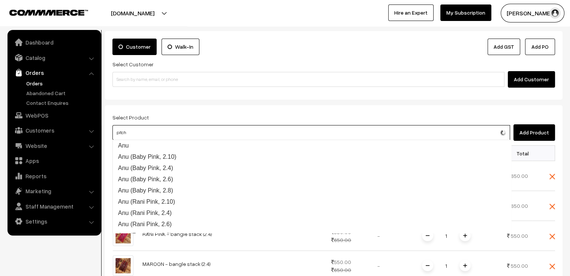
type input "pitch"
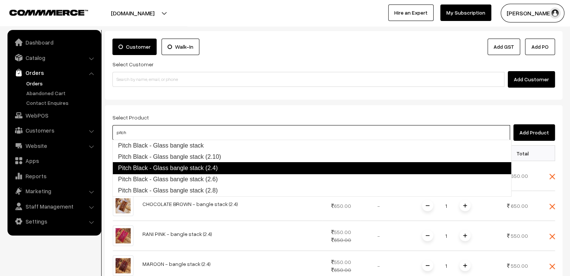
click at [195, 167] on link "Pitch Black - Glass bangle stack (2.4)" at bounding box center [311, 168] width 399 height 12
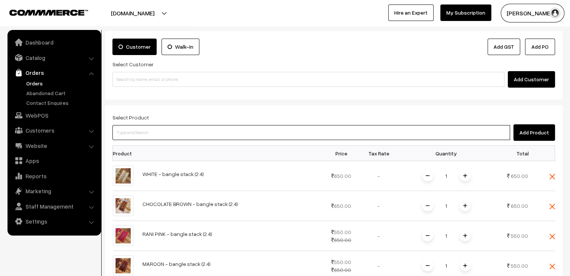
click at [195, 133] on input at bounding box center [311, 132] width 398 height 15
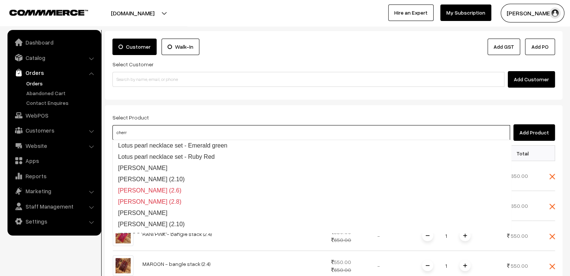
type input "cherry"
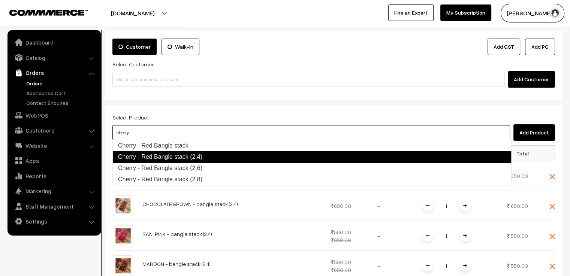
click at [199, 158] on link "Cherry - Red Bangle stack (2.4)" at bounding box center [311, 157] width 399 height 12
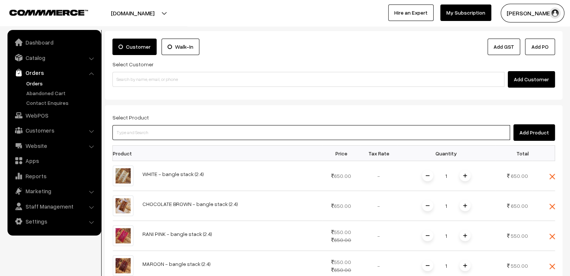
click at [182, 133] on input at bounding box center [311, 132] width 398 height 15
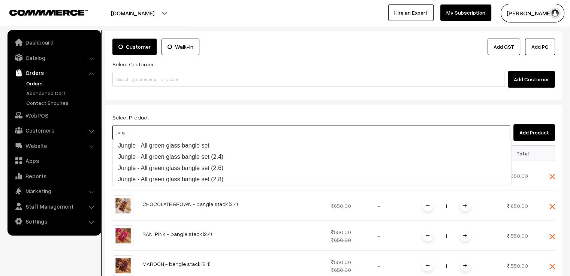
type input "jungle"
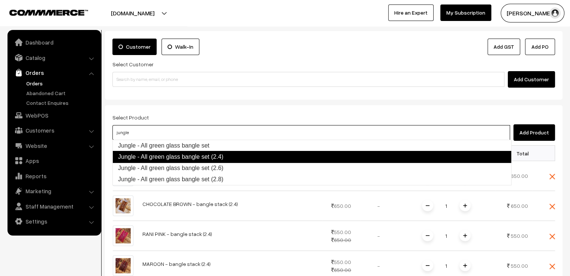
click at [204, 154] on link "Jungle - All green glass bangle set (2.4)" at bounding box center [311, 157] width 399 height 12
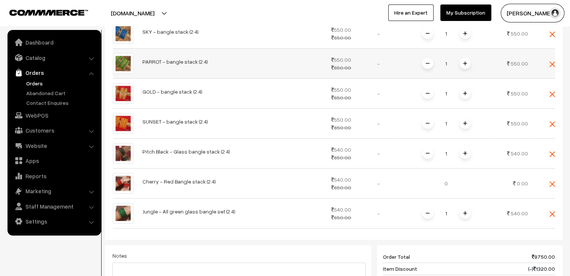
scroll to position [487, 0]
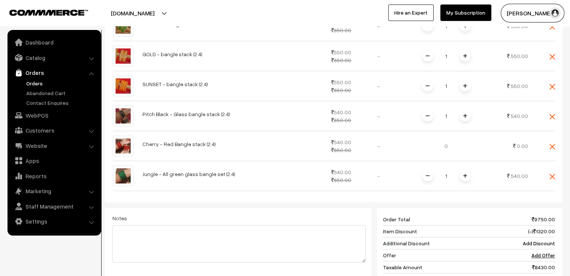
click at [210, 199] on div "Product Price Tax Rate Quantity Total WHITE - bangle stack (2.4) 650.00 1" at bounding box center [333, 18] width 443 height 644
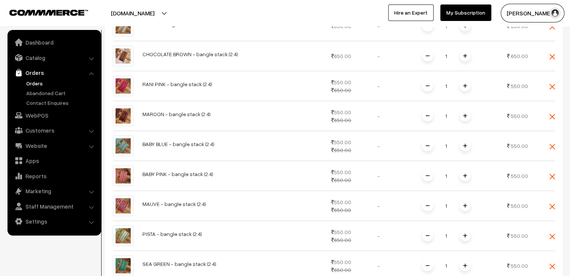
scroll to position [0, 0]
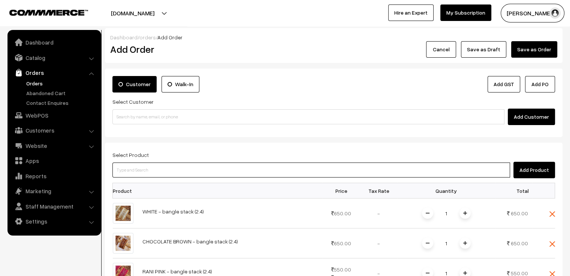
click at [186, 171] on input at bounding box center [311, 170] width 398 height 15
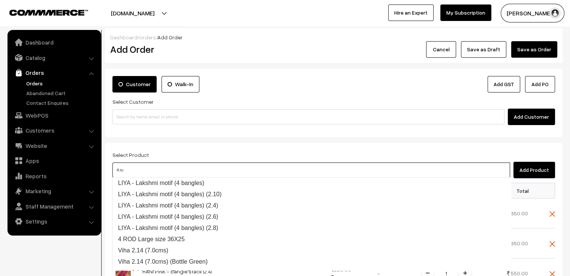
type input "4 rod"
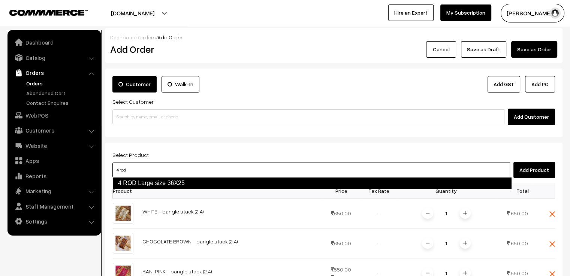
click at [182, 181] on link "4 ROD Large size 36X25" at bounding box center [311, 183] width 399 height 12
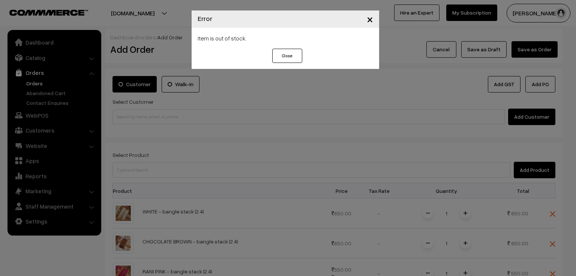
click at [282, 54] on button "Close" at bounding box center [287, 56] width 30 height 14
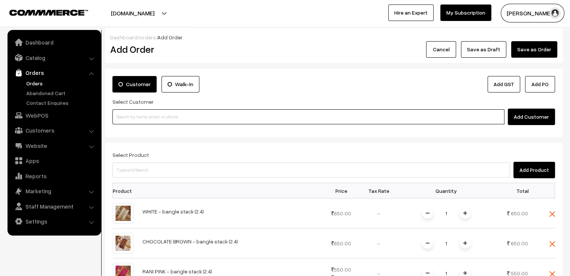
click at [145, 117] on input at bounding box center [308, 116] width 392 height 15
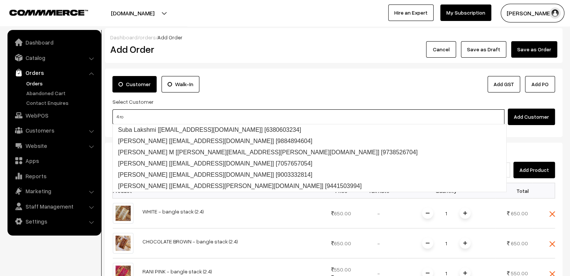
type input "4 rod"
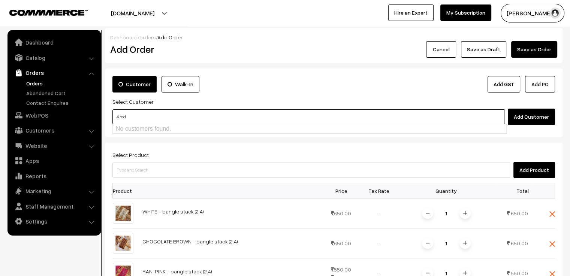
drag, startPoint x: 145, startPoint y: 117, endPoint x: 100, endPoint y: 114, distance: 45.0
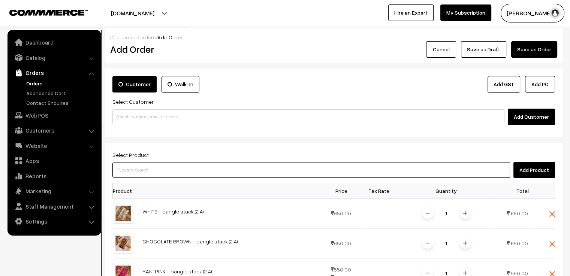
click at [130, 175] on input at bounding box center [311, 170] width 398 height 15
paste input "4 rod"
type input "4 rod"
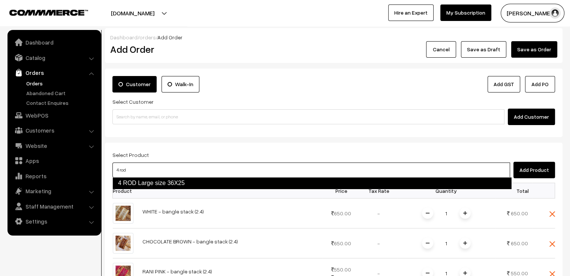
click at [134, 182] on link "4 ROD Large size 36X25" at bounding box center [311, 183] width 399 height 12
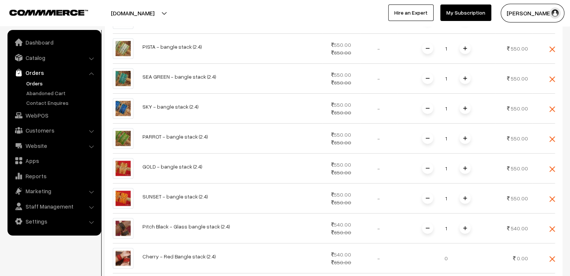
scroll to position [525, 0]
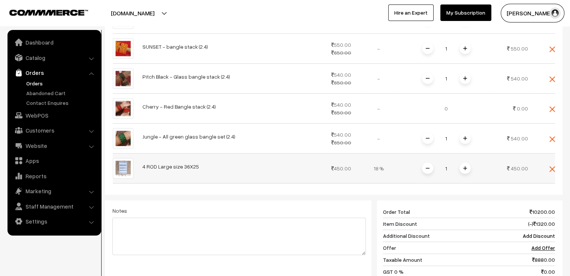
click at [464, 168] on img at bounding box center [465, 168] width 4 height 4
click at [550, 107] on img at bounding box center [552, 109] width 6 height 6
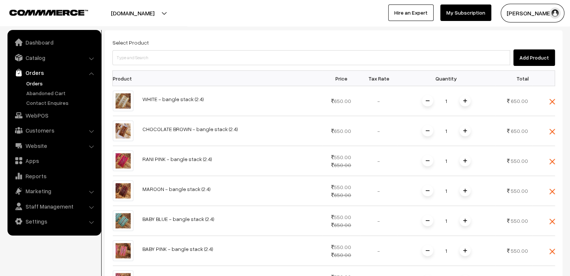
scroll to position [0, 0]
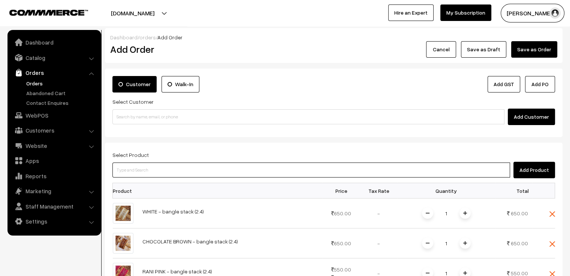
click at [165, 173] on input at bounding box center [311, 170] width 398 height 15
type input "cherry"
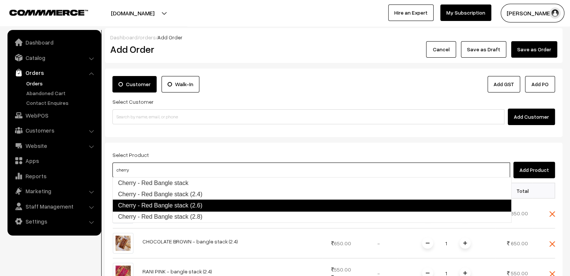
click at [191, 204] on link "Cherry - Red Bangle stack (2.6)" at bounding box center [311, 206] width 399 height 12
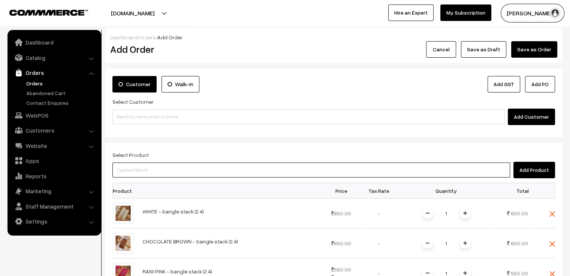
click at [190, 169] on input at bounding box center [311, 170] width 398 height 15
type input "mon"
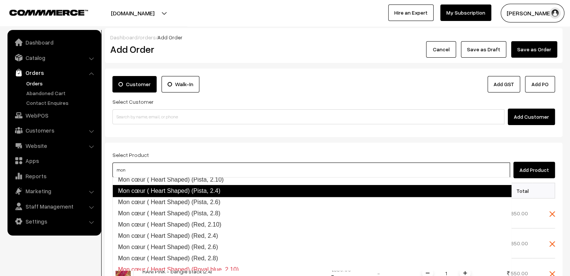
scroll to position [521, 0]
click at [226, 193] on link "Mon cœur ( Heart Shaped) (Pista, 2.4)" at bounding box center [311, 191] width 399 height 12
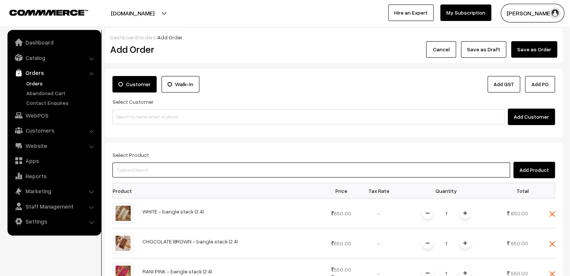
click at [201, 169] on input at bounding box center [311, 170] width 398 height 15
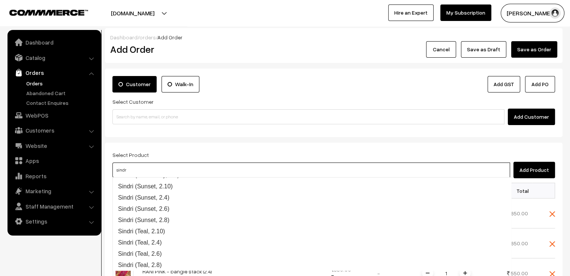
type input "sindri"
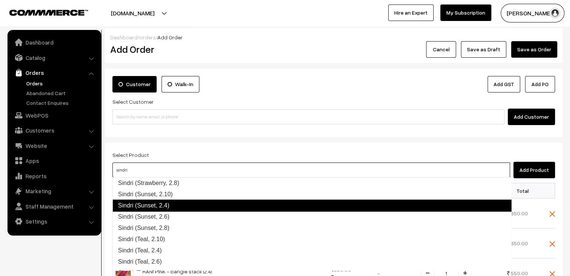
click at [192, 203] on link "Sindri (Sunset, 2.4)" at bounding box center [311, 206] width 399 height 12
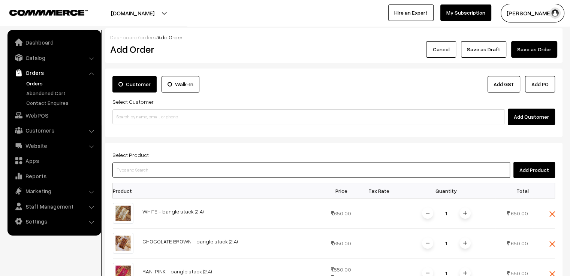
click at [174, 167] on input at bounding box center [311, 170] width 398 height 15
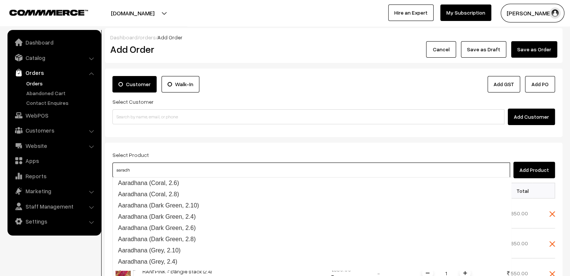
scroll to position [279, 0]
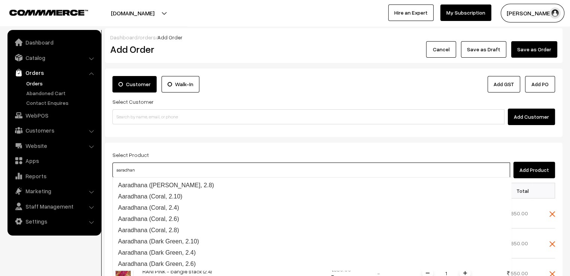
type input "aaradhana"
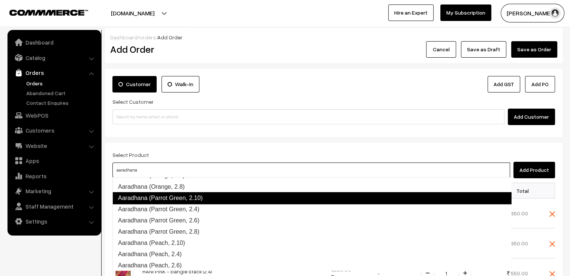
scroll to position [907, 0]
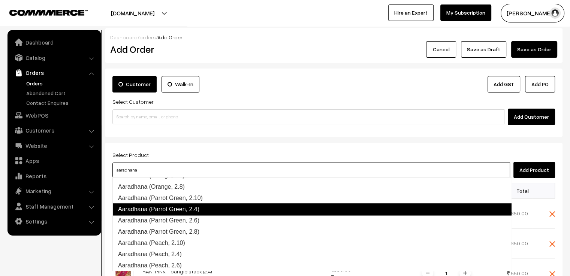
click at [195, 208] on link "Aaradhana (Parrot Green, 2.4)" at bounding box center [311, 209] width 399 height 12
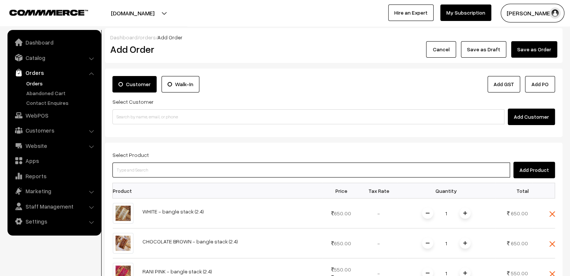
click at [154, 172] on input at bounding box center [311, 170] width 398 height 15
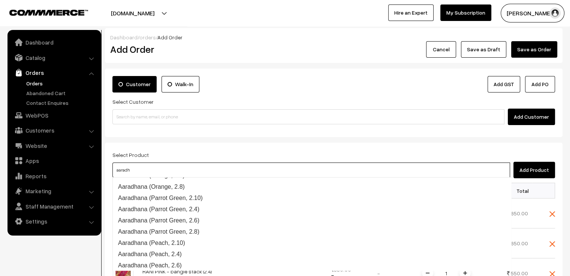
scroll to position [844, 0]
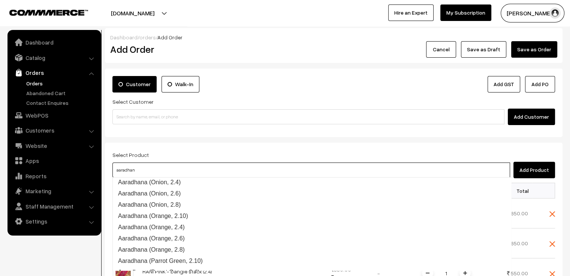
type input "aaradhana"
drag, startPoint x: 153, startPoint y: 173, endPoint x: 89, endPoint y: 164, distance: 64.7
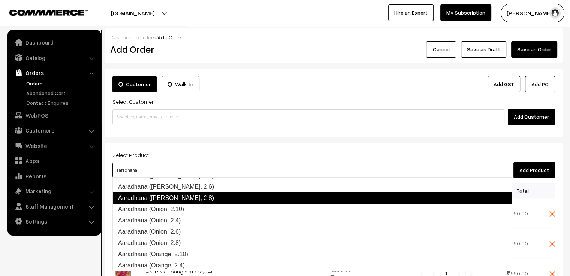
scroll to position [768, 0]
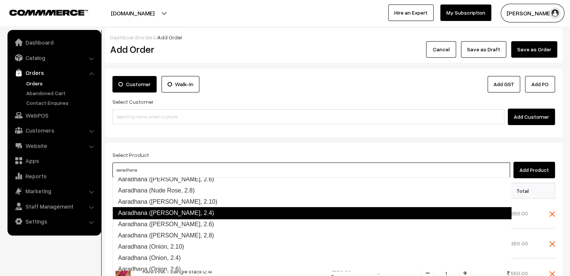
click at [201, 214] on link "Aaradhana (Olive Green, 2.4)" at bounding box center [311, 213] width 399 height 12
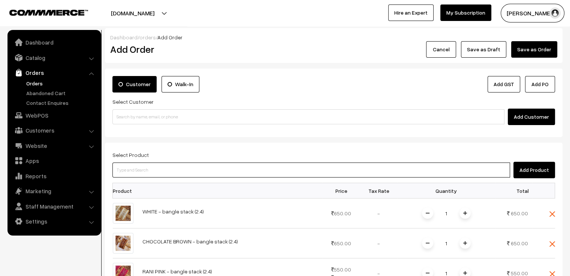
click at [166, 169] on input at bounding box center [311, 170] width 398 height 15
paste input "aaradhana"
type input "aaradhana"
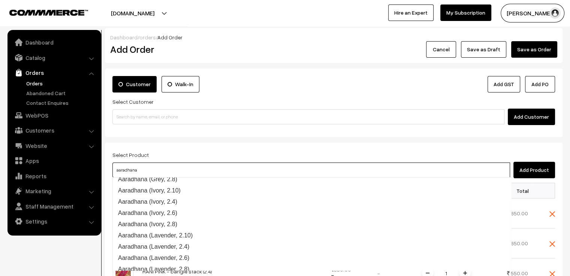
scroll to position [345, 0]
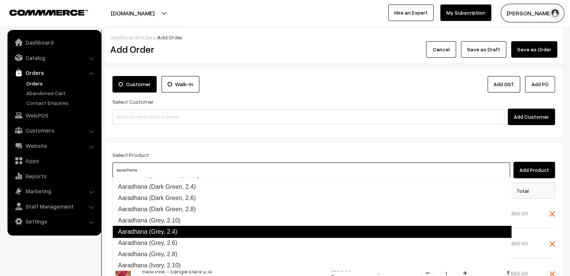
click at [192, 232] on link "Aaradhana (Grey, 2.4)" at bounding box center [311, 232] width 399 height 12
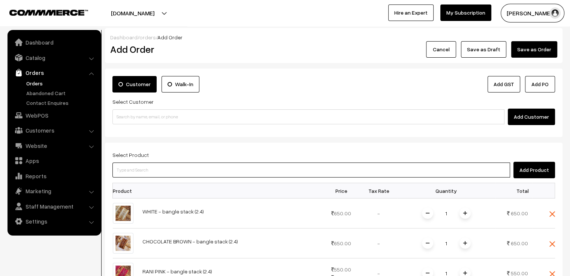
click at [165, 169] on input at bounding box center [311, 170] width 398 height 15
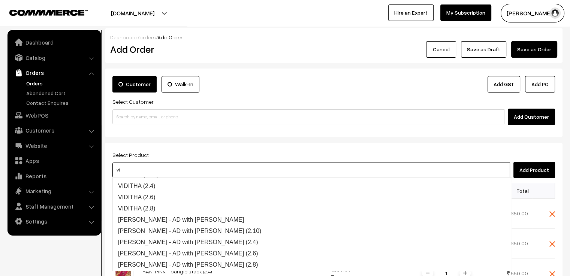
scroll to position [233, 0]
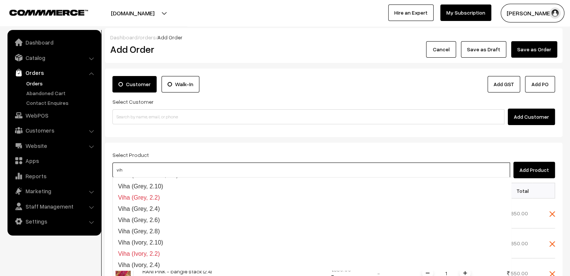
type input "viha"
drag, startPoint x: 144, startPoint y: 169, endPoint x: 96, endPoint y: 169, distance: 48.0
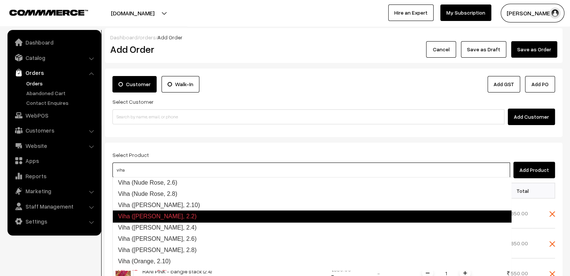
scroll to position [701, 0]
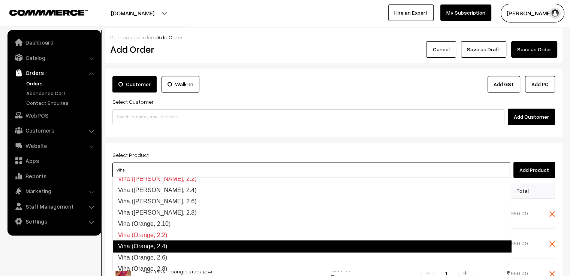
click at [176, 244] on link "Viha (Orange, 2.4)" at bounding box center [311, 247] width 399 height 12
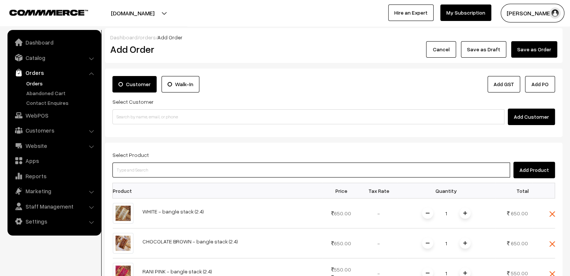
click at [166, 169] on input at bounding box center [311, 170] width 398 height 15
paste input "viha"
type input "viha"
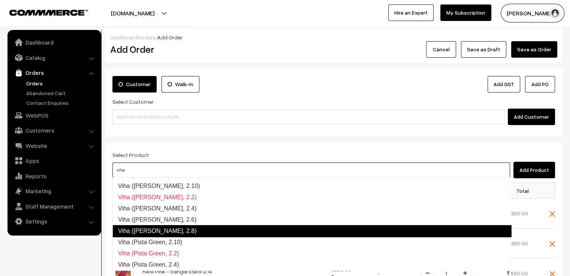
scroll to position [964, 0]
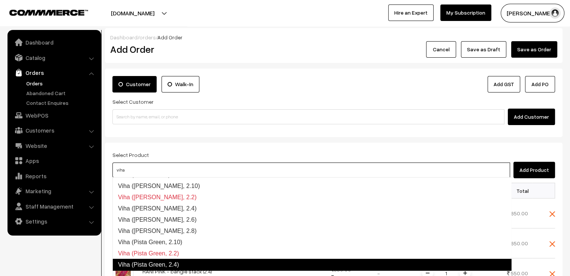
click at [179, 262] on link "Viha (Pista Green, 2.4)" at bounding box center [311, 265] width 399 height 12
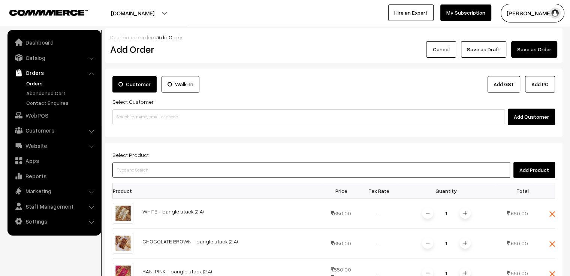
click at [153, 169] on input at bounding box center [311, 170] width 398 height 15
paste input "viha"
type input "viha"
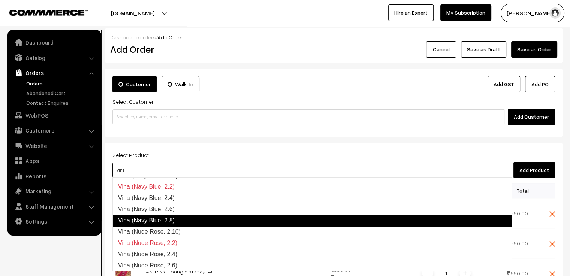
scroll to position [618, 0]
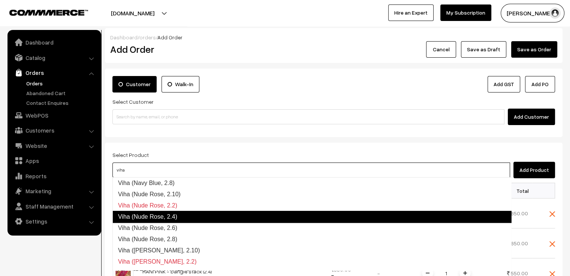
click at [179, 218] on link "Viha (Nude Rose, 2.4)" at bounding box center [311, 217] width 399 height 12
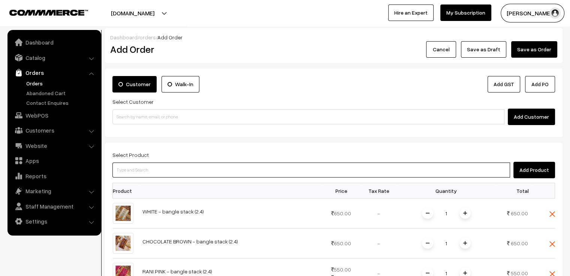
click at [165, 172] on input at bounding box center [311, 170] width 398 height 15
paste input "viha"
type input "viha"
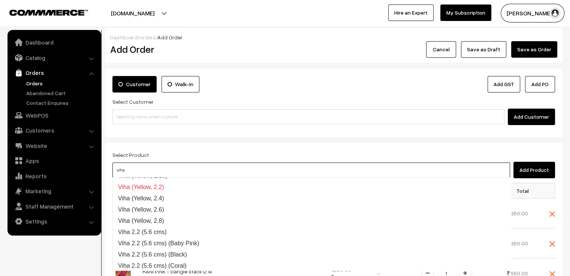
scroll to position [1481, 0]
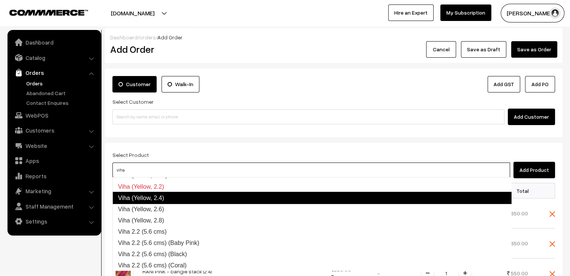
click at [177, 201] on link "Viha (Yellow, 2.4)" at bounding box center [311, 198] width 399 height 12
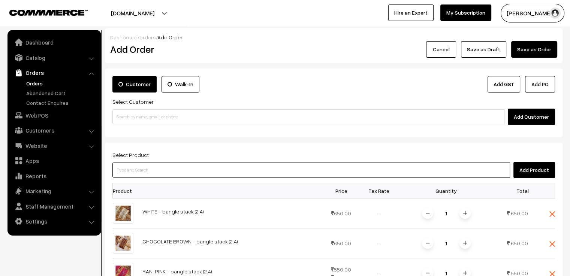
click at [180, 174] on input at bounding box center [311, 170] width 398 height 15
paste input "viha"
type input "viha"
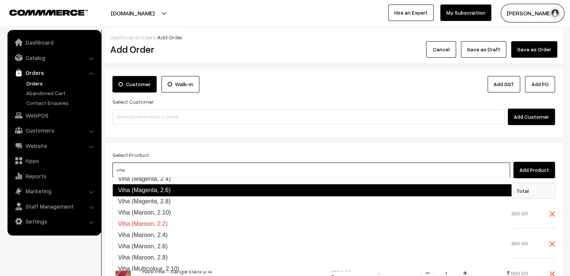
scroll to position [427, 0]
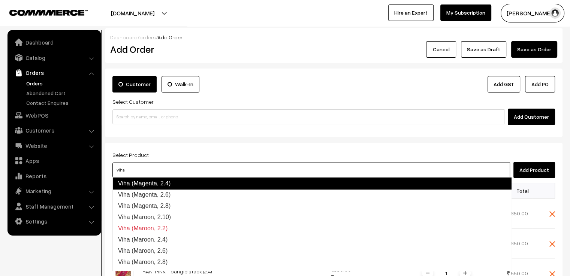
click at [182, 183] on link "Viha (Magenta, 2.4)" at bounding box center [311, 184] width 399 height 12
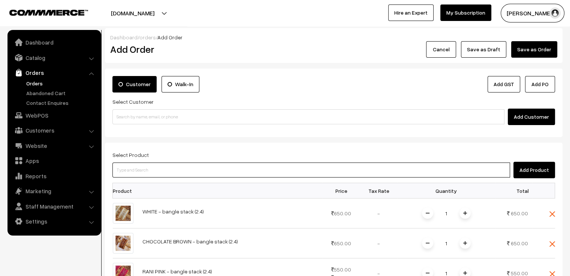
click at [185, 170] on input at bounding box center [311, 170] width 398 height 15
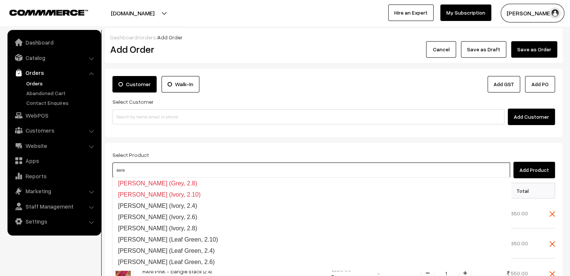
scroll to position [418, 0]
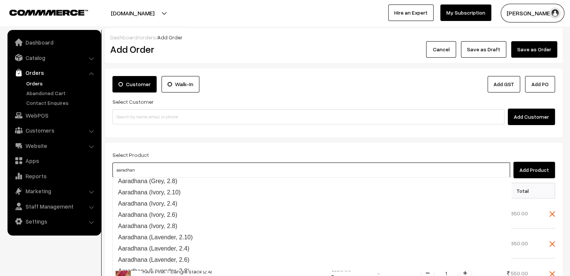
type input "aaradhana"
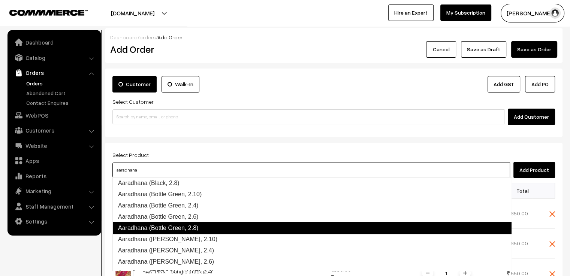
scroll to position [191, 0]
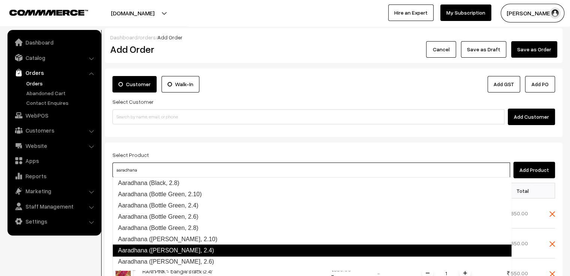
click at [191, 248] on link "Aaradhana (Brown, 2.4)" at bounding box center [311, 251] width 399 height 12
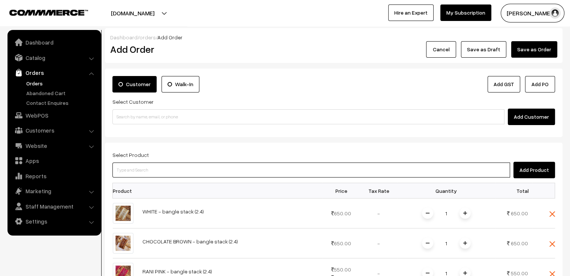
click at [178, 169] on input at bounding box center [311, 170] width 398 height 15
type input "nila"
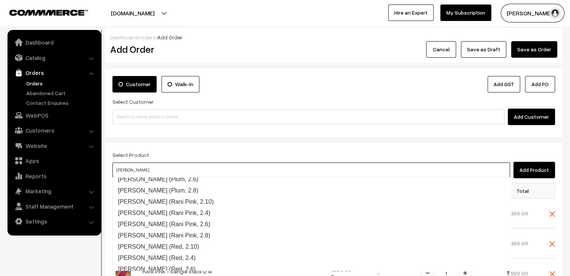
scroll to position [533, 0]
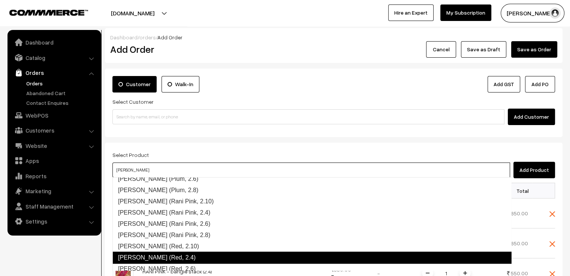
click at [184, 256] on link "Nila (Red, 2.4)" at bounding box center [311, 258] width 399 height 12
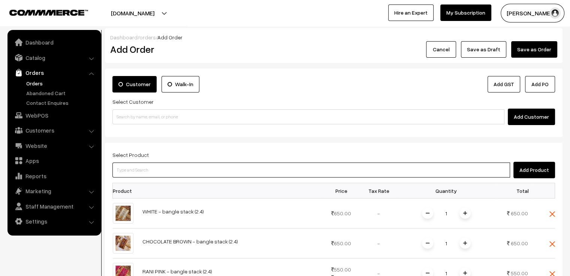
click at [172, 171] on input at bounding box center [311, 170] width 398 height 15
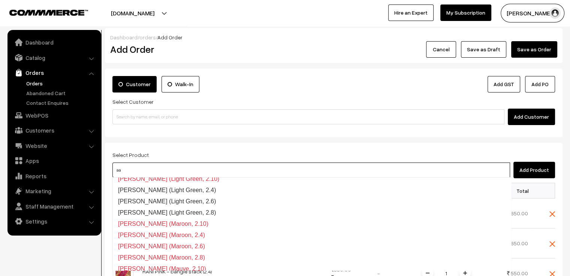
scroll to position [524, 0]
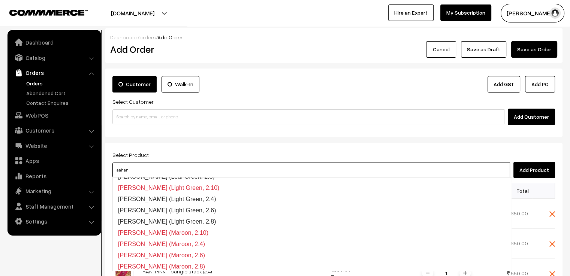
type input "aahana"
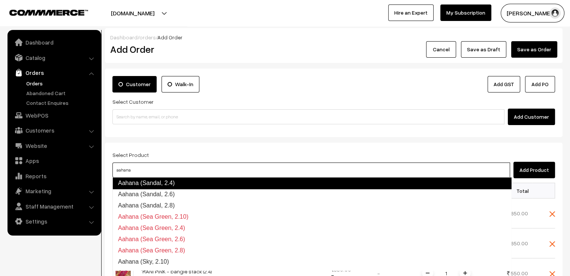
scroll to position [517, 0]
click at [179, 183] on link "Aahana (Sandal, 2.4)" at bounding box center [311, 184] width 399 height 12
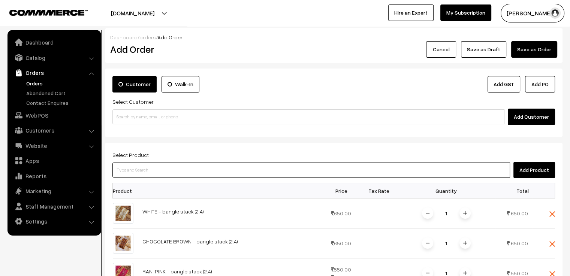
click at [168, 169] on input at bounding box center [311, 170] width 398 height 15
type input "ilaya"
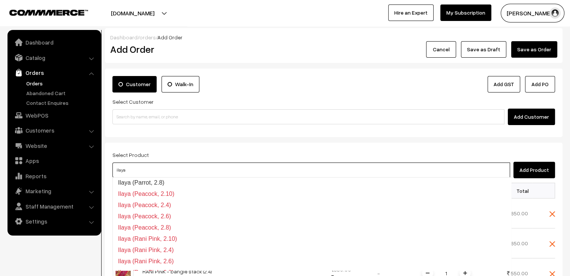
scroll to position [323, 0]
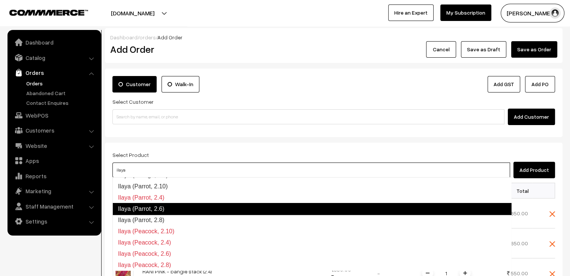
click at [188, 207] on link "Ilaya (Parrot, 2.6)" at bounding box center [311, 209] width 399 height 12
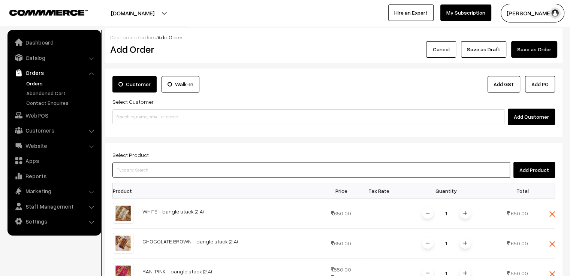
click at [178, 170] on input at bounding box center [311, 170] width 398 height 15
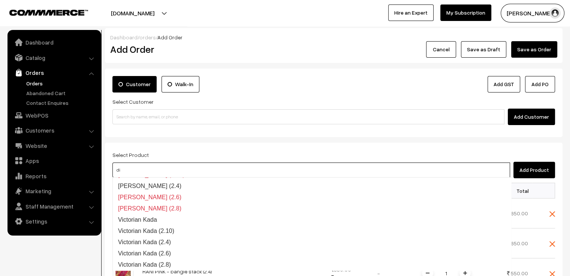
scroll to position [143, 0]
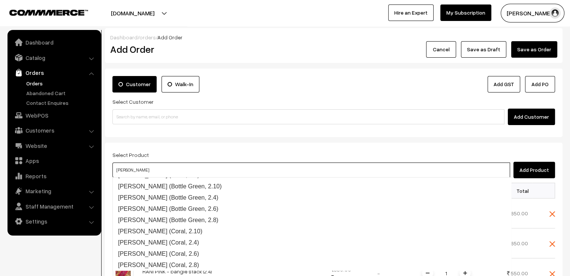
type input "divyanshi"
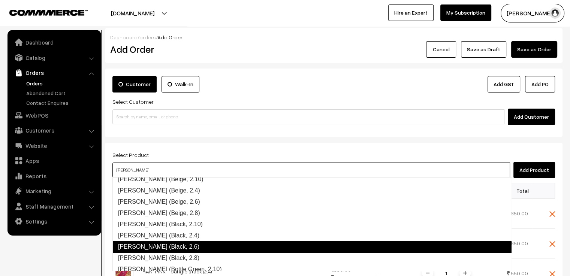
scroll to position [22, 0]
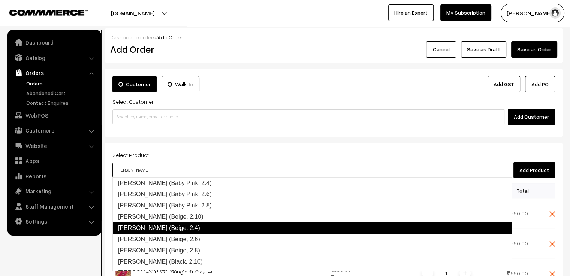
click at [191, 229] on link "Divyanshi (Beige, 2.4)" at bounding box center [311, 228] width 399 height 12
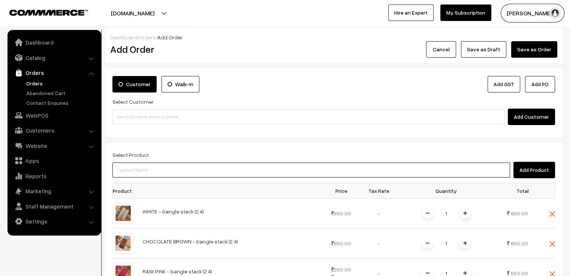
click at [178, 168] on input at bounding box center [311, 170] width 398 height 15
type input "mon"
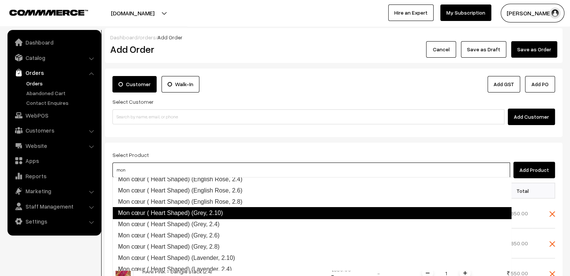
scroll to position [210, 0]
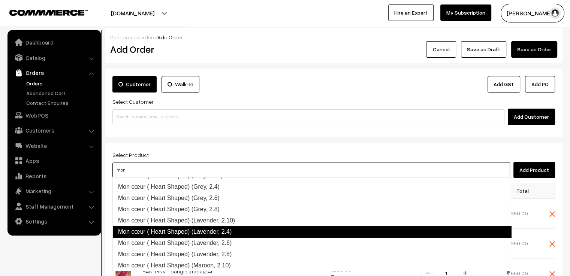
click at [206, 233] on link "Mon cœur ( Heart Shaped) (Lavender, 2.4)" at bounding box center [311, 232] width 399 height 12
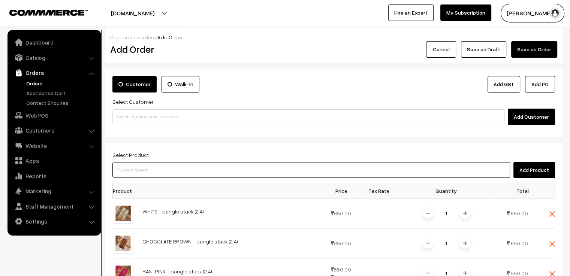
click at [162, 171] on input at bounding box center [311, 170] width 398 height 15
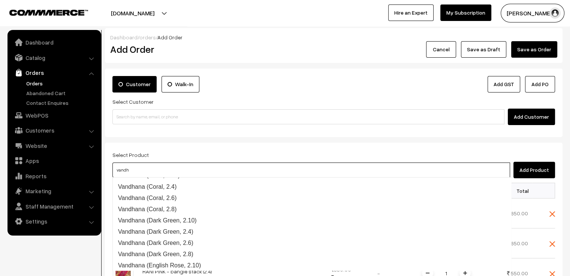
scroll to position [192, 0]
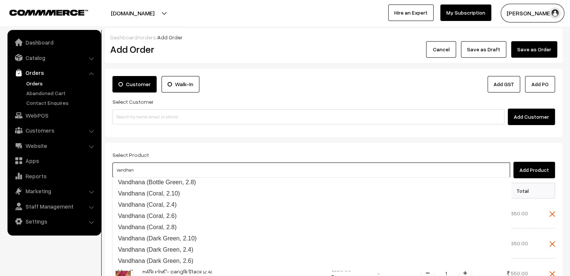
type input "vandhana"
drag, startPoint x: 162, startPoint y: 171, endPoint x: 114, endPoint y: 168, distance: 47.7
click at [114, 168] on input "vandhana" at bounding box center [311, 170] width 398 height 15
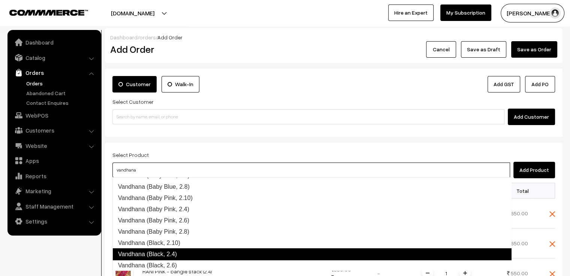
scroll to position [4, 0]
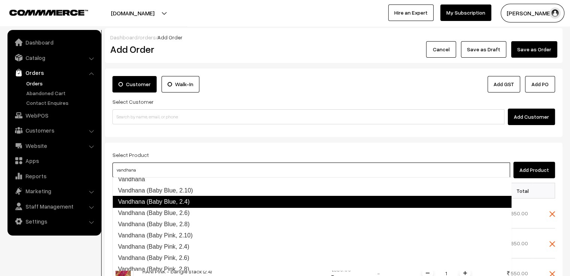
click at [192, 203] on link "Vandhana (Baby Blue, 2.4)" at bounding box center [311, 202] width 399 height 12
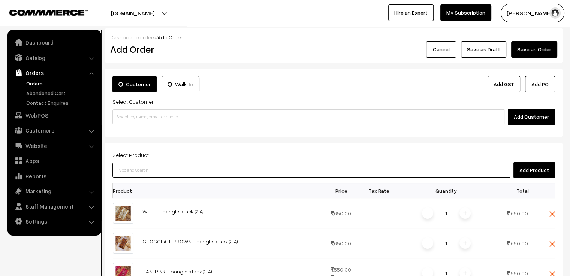
click at [156, 169] on input at bounding box center [311, 170] width 398 height 15
type input "cookie"
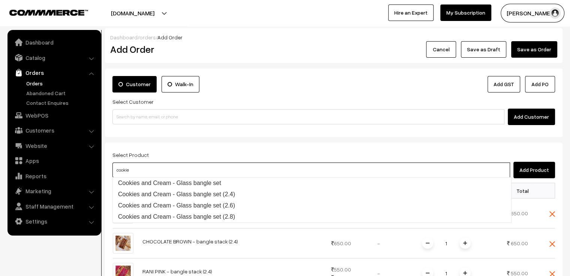
scroll to position [0, 0]
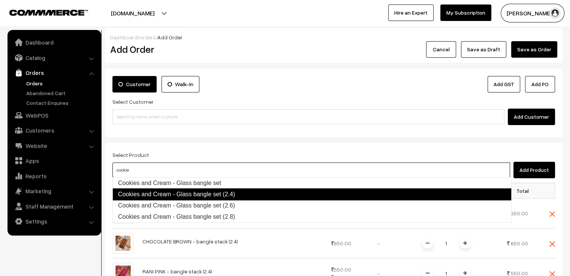
click at [203, 197] on link "Cookies and Cream - Glass bangle set (2.4)" at bounding box center [311, 195] width 399 height 12
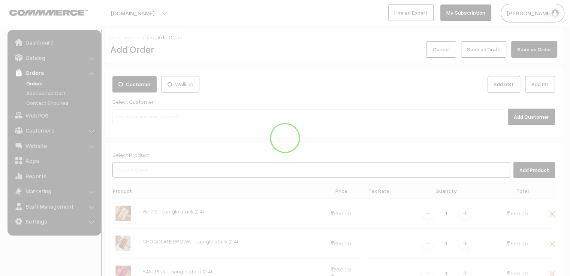
click at [168, 168] on input at bounding box center [311, 170] width 398 height 15
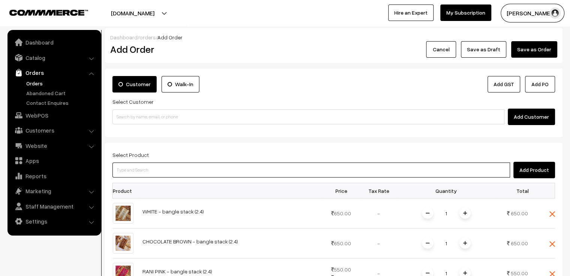
click at [154, 168] on input at bounding box center [311, 170] width 398 height 15
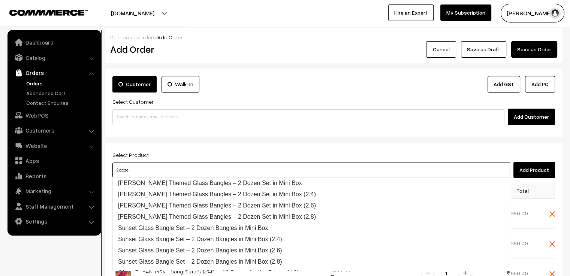
type input "2 dozen"
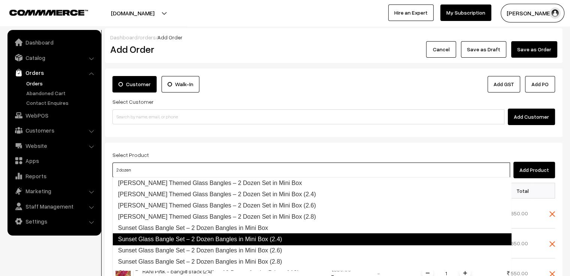
click at [229, 241] on link "Sunset Glass Bangle Set – 2 Dozen Bangles in Mini Box (2.4)" at bounding box center [311, 239] width 399 height 12
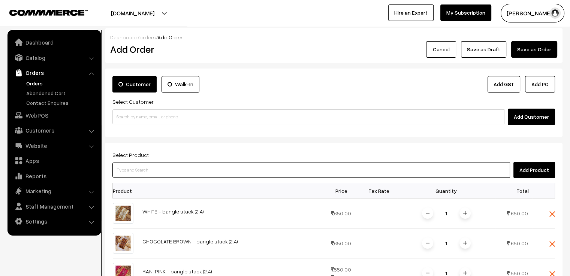
click at [200, 168] on input at bounding box center [311, 170] width 398 height 15
paste input "vandhana"
type input "vandhana"
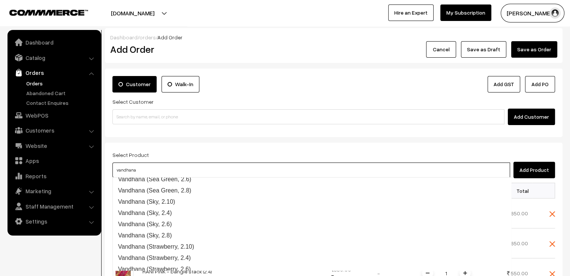
scroll to position [937, 0]
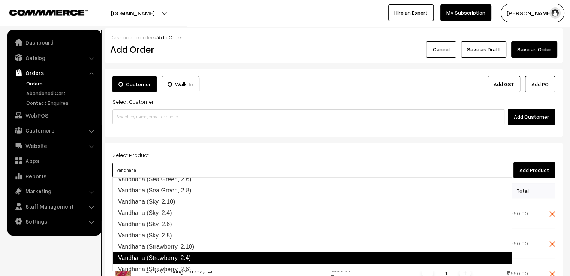
click at [203, 259] on link "Vandhana (Strawberry, 2.4)" at bounding box center [311, 258] width 399 height 12
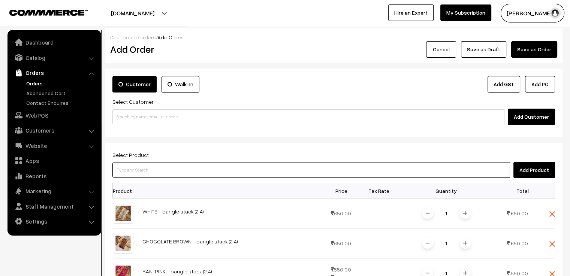
click at [167, 171] on input at bounding box center [311, 170] width 398 height 15
paste input "vandhana"
type input "vandhana"
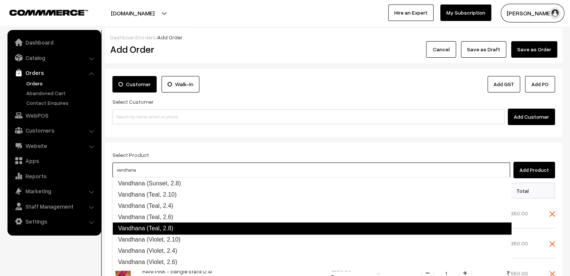
scroll to position [1132, 0]
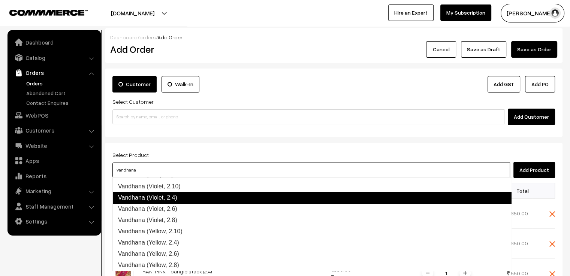
click at [181, 197] on link "Vandhana (Violet, 2.4)" at bounding box center [311, 198] width 399 height 12
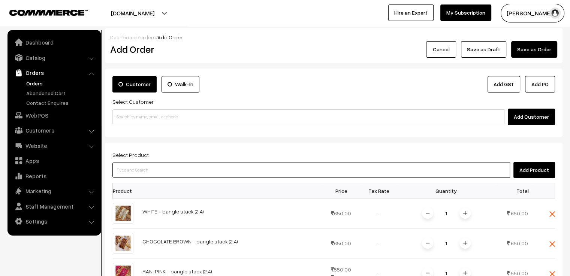
click at [164, 168] on input at bounding box center [311, 170] width 398 height 15
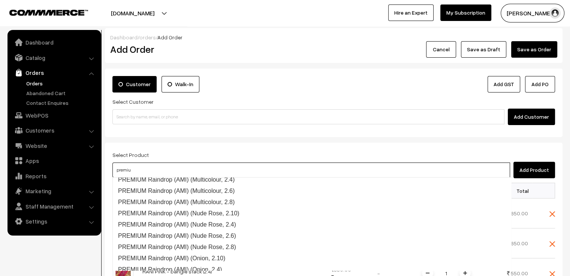
type input "premium"
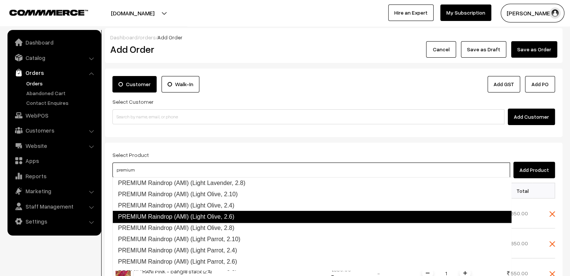
scroll to position [682, 0]
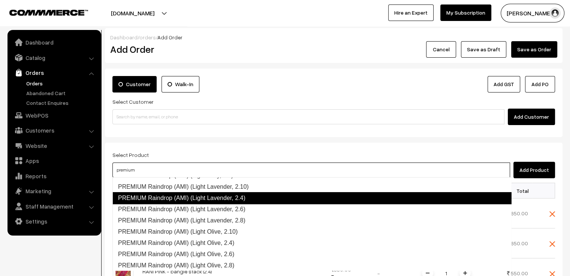
click at [235, 196] on link "PREMIUM Raindrop (AMI) (Light Lavender, 2.4)" at bounding box center [311, 198] width 399 height 12
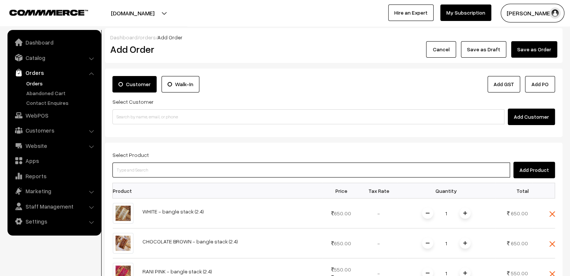
click at [203, 170] on input at bounding box center [311, 170] width 398 height 15
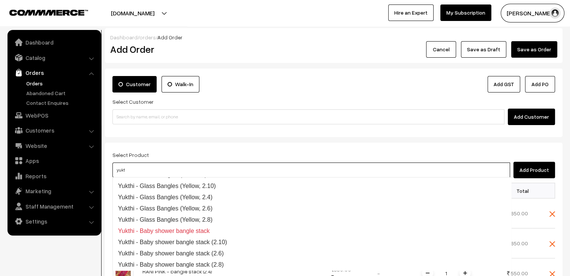
scroll to position [637, 0]
type input "yukthi"
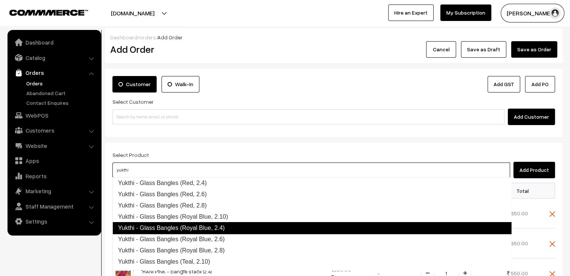
click at [229, 227] on link "Yukthi - Glass Bangles (Royal Blue, 2.4)" at bounding box center [311, 228] width 399 height 12
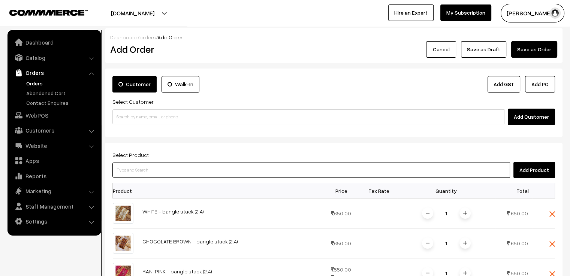
click at [208, 173] on input at bounding box center [311, 170] width 398 height 15
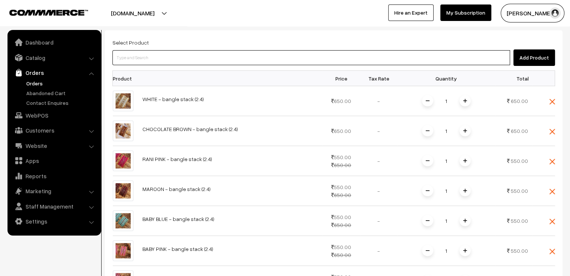
scroll to position [0, 0]
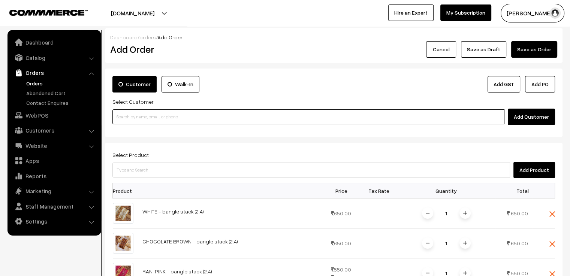
click at [207, 120] on input at bounding box center [308, 116] width 392 height 15
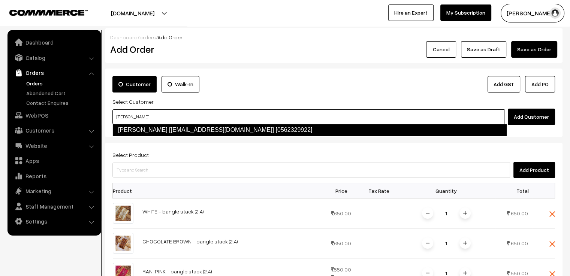
click at [204, 128] on link "Varsha Nair [varsh2014@hotmail.com] [0562329922]" at bounding box center [309, 130] width 394 height 12
type input "varsha nair"
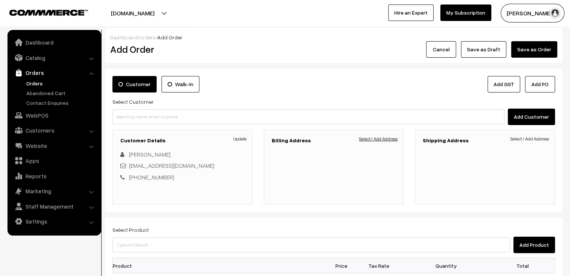
click at [380, 141] on link "Select / Add Address" at bounding box center [378, 139] width 39 height 7
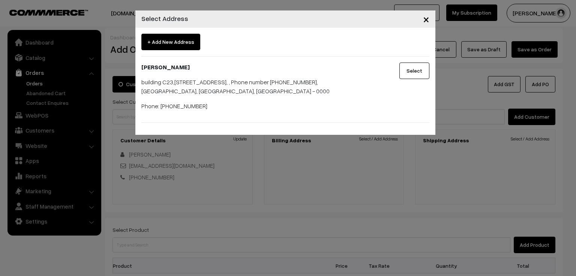
click at [415, 71] on button "Select" at bounding box center [414, 71] width 30 height 16
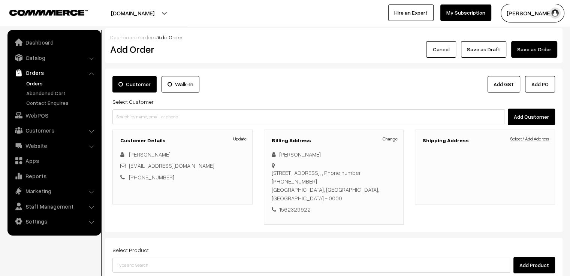
click at [535, 140] on link "Select / Add Address" at bounding box center [529, 139] width 39 height 7
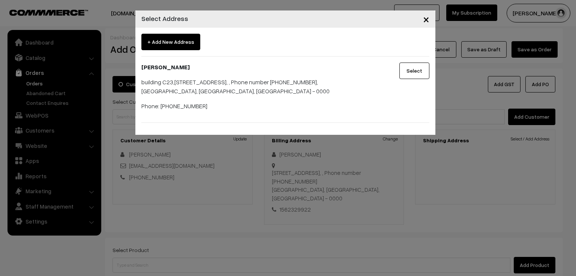
click at [417, 73] on button "Select" at bounding box center [414, 71] width 30 height 16
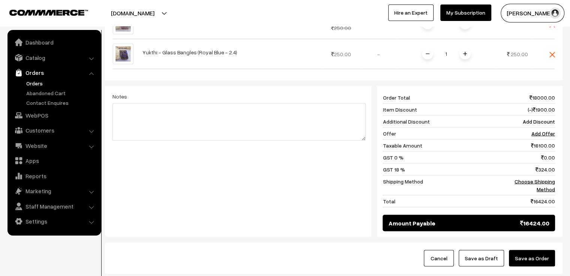
scroll to position [1462, 0]
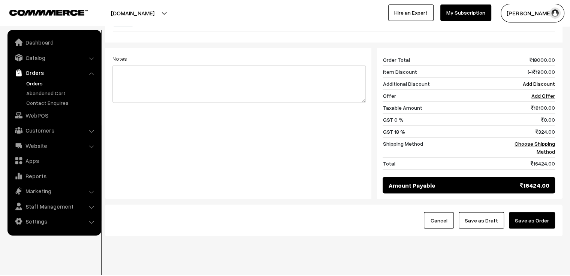
click at [484, 212] on button "Save as Draft" at bounding box center [481, 220] width 45 height 16
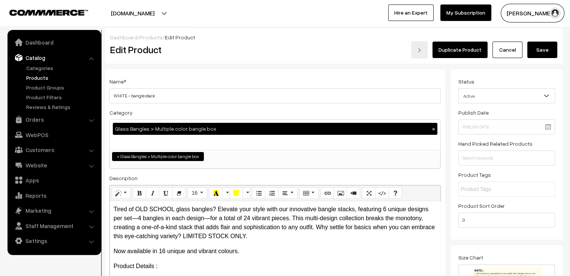
click at [539, 48] on button "Save" at bounding box center [542, 50] width 30 height 16
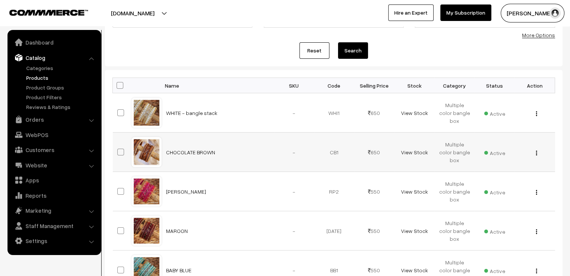
scroll to position [112, 0]
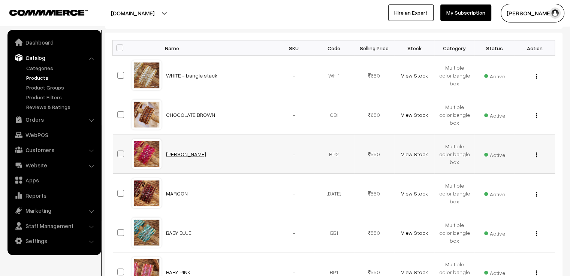
click at [174, 151] on link "[PERSON_NAME]" at bounding box center [186, 154] width 40 height 6
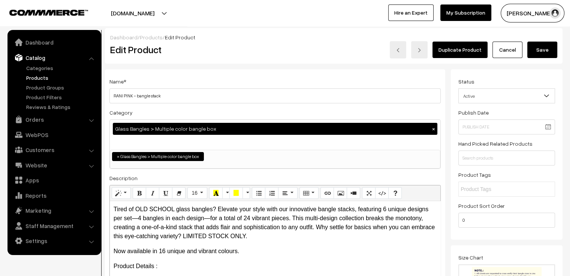
type input "RANI PINK - bangle stack"
click at [542, 51] on button "Save" at bounding box center [542, 50] width 30 height 16
click at [184, 94] on input "MAROON" at bounding box center [274, 95] width 331 height 15
type input "MAROON - ba"
drag, startPoint x: 136, startPoint y: 96, endPoint x: 167, endPoint y: 97, distance: 31.1
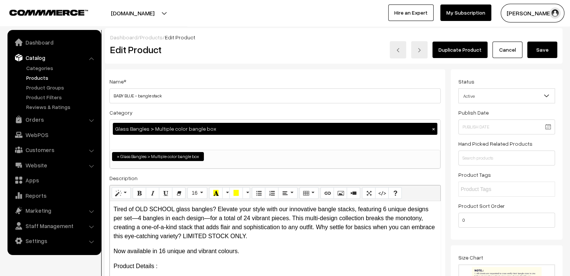
click at [167, 97] on input "BABY BLUE - bangle stack" at bounding box center [274, 95] width 331 height 15
drag, startPoint x: 134, startPoint y: 94, endPoint x: 170, endPoint y: 96, distance: 36.0
click at [170, 96] on input "BABY BLUE - bangle stack" at bounding box center [274, 95] width 331 height 15
type input "BABY BLUE - bangle stack"
click at [541, 50] on button "Save" at bounding box center [542, 50] width 30 height 16
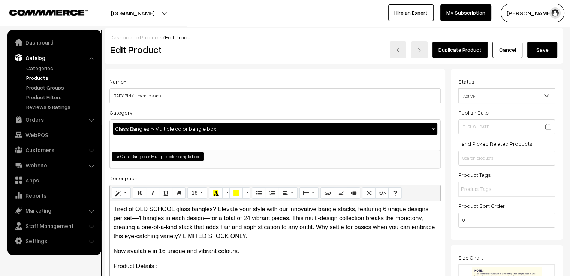
type input "BABY PINK - bangle stack"
click at [539, 52] on button "Save" at bounding box center [542, 50] width 30 height 16
type input "MAUVE - bangle stack"
click at [545, 48] on button "Save" at bounding box center [542, 50] width 30 height 16
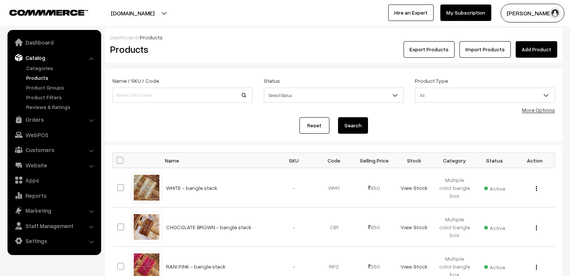
scroll to position [346, 0]
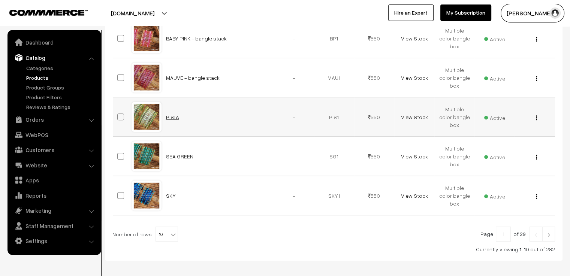
click at [177, 117] on link "PISTA" at bounding box center [172, 117] width 13 height 6
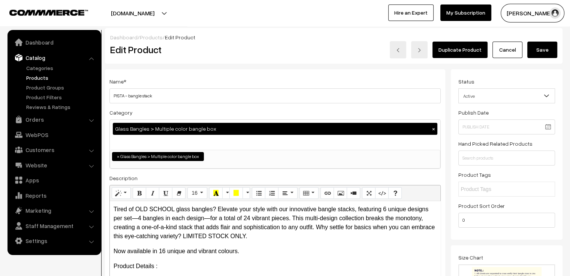
type input "PISTA - bangle stack"
click at [537, 52] on button "Save" at bounding box center [542, 50] width 30 height 16
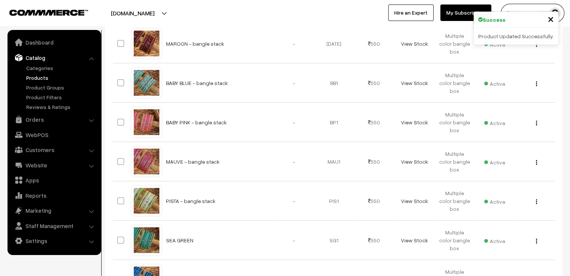
scroll to position [300, 0]
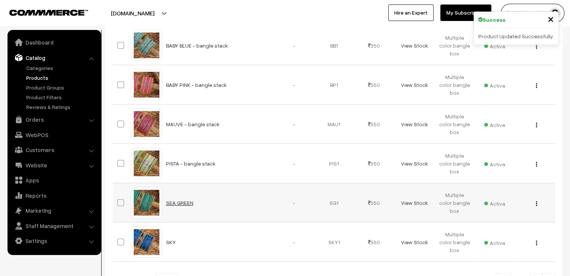
click at [177, 200] on link "SEA GREEN" at bounding box center [179, 203] width 27 height 6
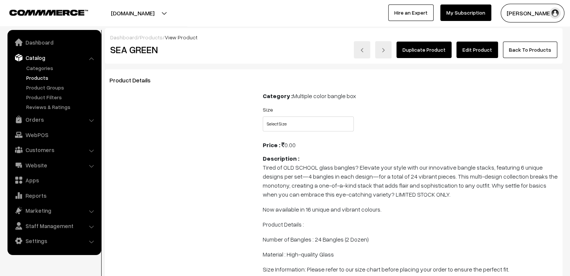
click at [476, 51] on link "Edit Product" at bounding box center [477, 50] width 42 height 16
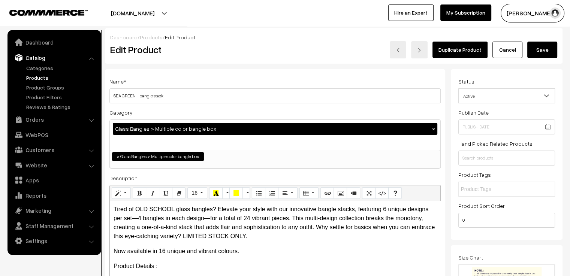
type input "SEA GREEN - bangle stack"
click at [541, 50] on button "Save" at bounding box center [542, 50] width 30 height 16
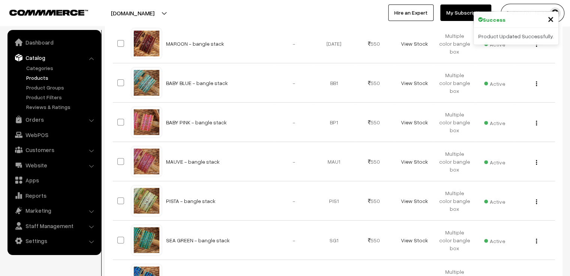
scroll to position [379, 0]
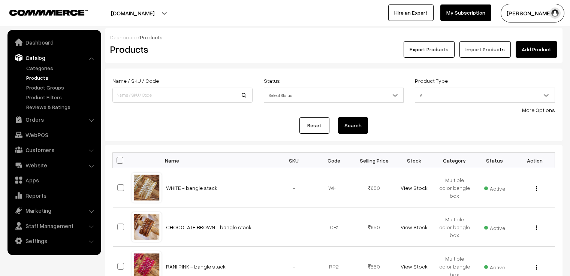
scroll to position [459, 0]
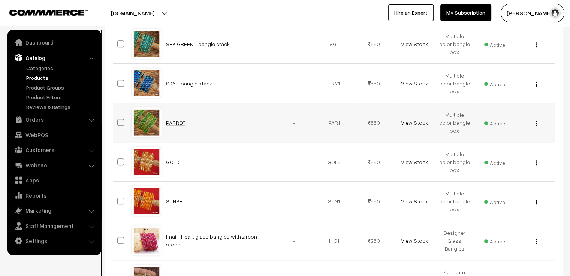
click at [173, 121] on link "PARROT" at bounding box center [175, 123] width 19 height 6
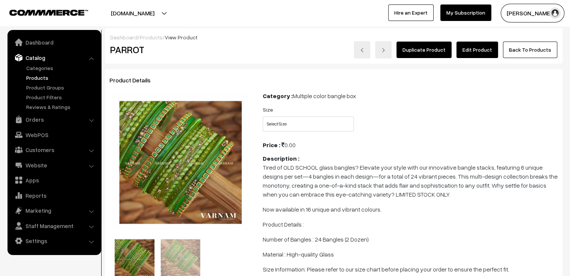
click at [477, 52] on link "Edit Product" at bounding box center [477, 50] width 42 height 16
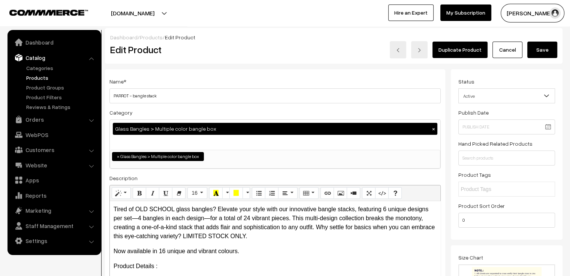
type input "PARROT - bangle stack"
click at [533, 47] on button "Save" at bounding box center [542, 50] width 30 height 16
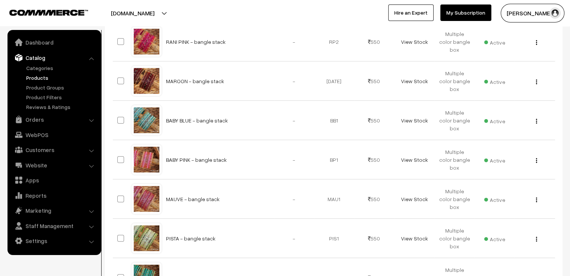
scroll to position [337, 0]
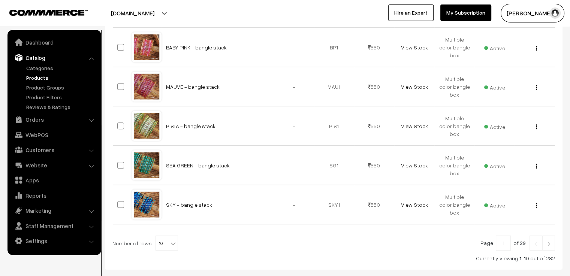
click at [169, 245] on b at bounding box center [172, 243] width 7 height 7
select select "20"
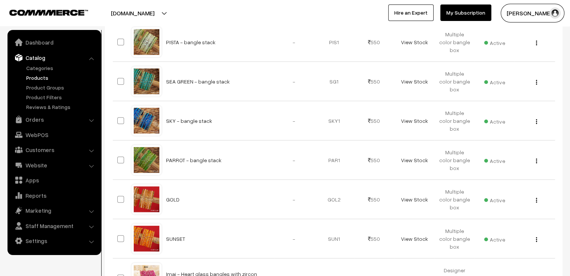
scroll to position [459, 0]
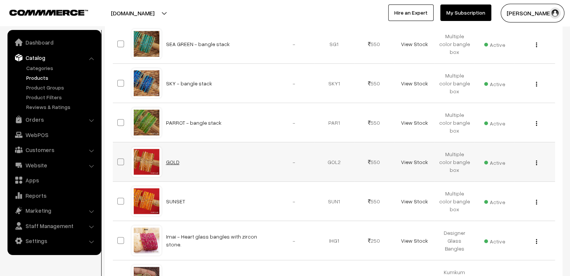
click at [173, 161] on link "GOLD" at bounding box center [172, 162] width 13 height 6
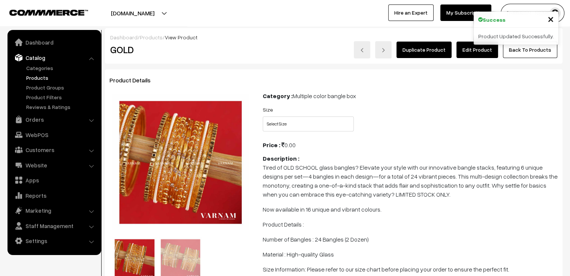
click at [472, 51] on link "Edit Product" at bounding box center [477, 50] width 42 height 16
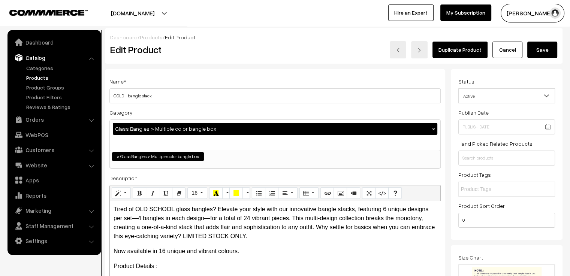
click at [540, 54] on button "Save" at bounding box center [542, 50] width 30 height 16
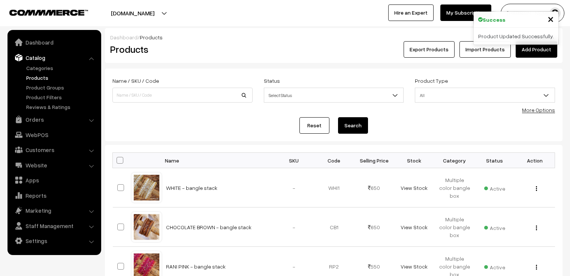
scroll to position [379, 0]
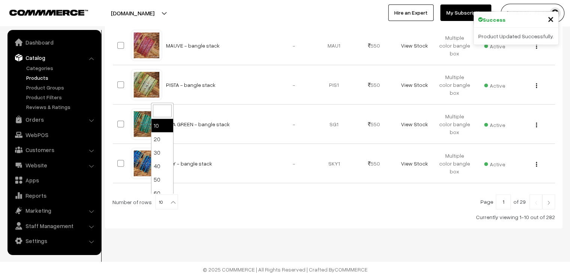
click at [172, 200] on span at bounding box center [173, 200] width 7 height 10
select select "20"
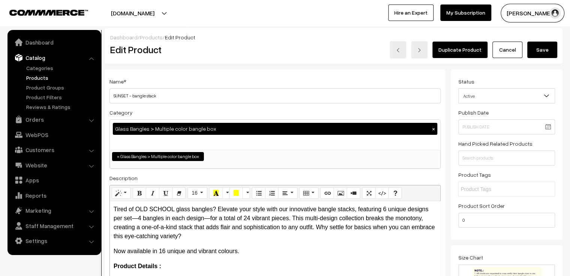
type input "SUNSET - bangle stack"
click at [544, 48] on button "Save" at bounding box center [542, 50] width 30 height 16
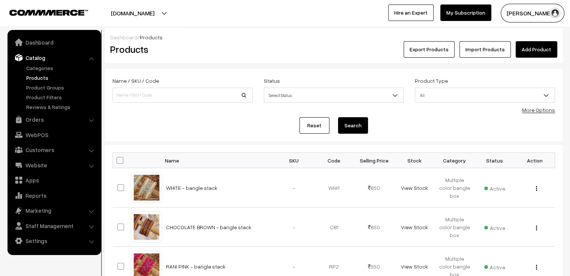
click at [268, 55] on div "Export Products Import Products Add Product" at bounding box center [410, 49] width 294 height 16
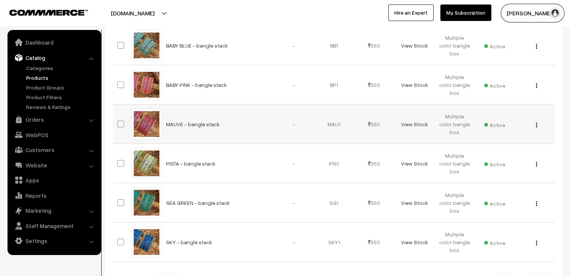
scroll to position [337, 0]
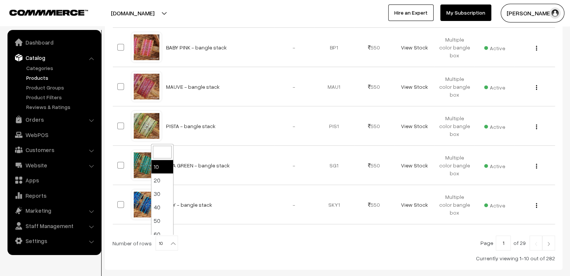
click at [170, 243] on b at bounding box center [172, 243] width 7 height 7
select select "20"
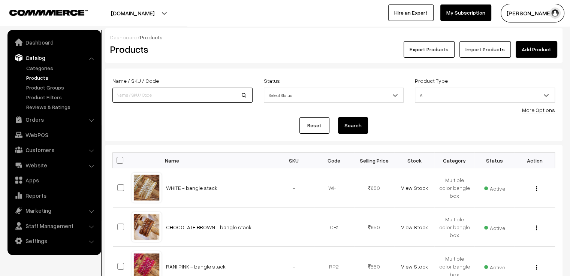
click at [191, 96] on input at bounding box center [182, 95] width 140 height 15
type input "4 rod"
click at [338, 117] on button "Search" at bounding box center [353, 125] width 30 height 16
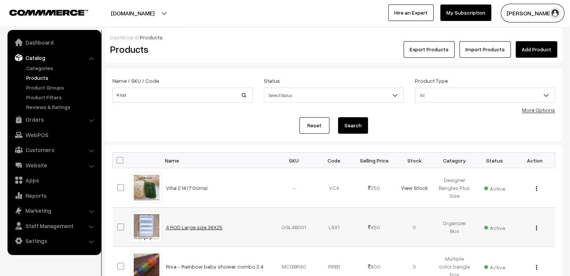
click at [196, 228] on link "4 ROD Large size 36X25" at bounding box center [194, 227] width 57 height 6
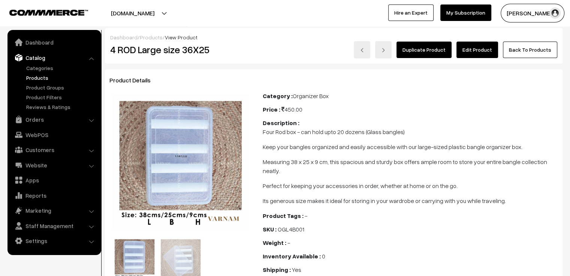
click at [475, 47] on link "Edit Product" at bounding box center [477, 50] width 42 height 16
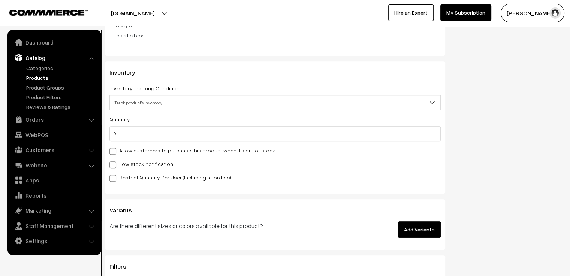
scroll to position [824, 0]
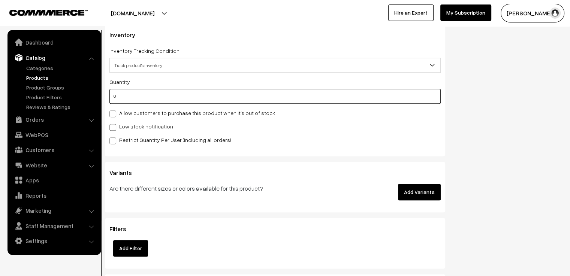
drag, startPoint x: 135, startPoint y: 98, endPoint x: 103, endPoint y: 96, distance: 31.5
type input "10"
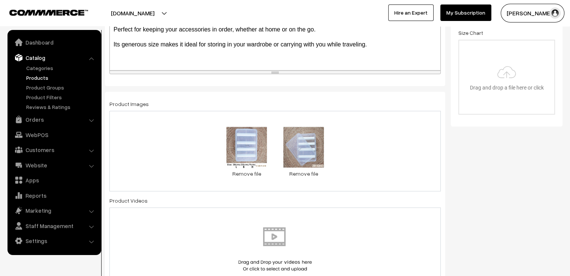
scroll to position [0, 0]
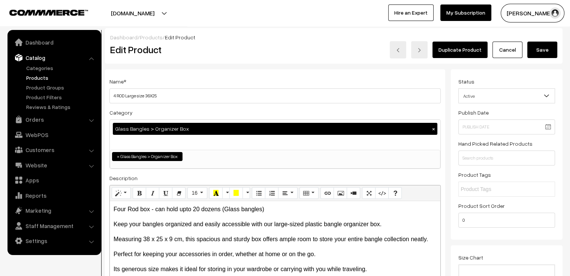
click at [540, 45] on button "Save" at bounding box center [542, 50] width 30 height 16
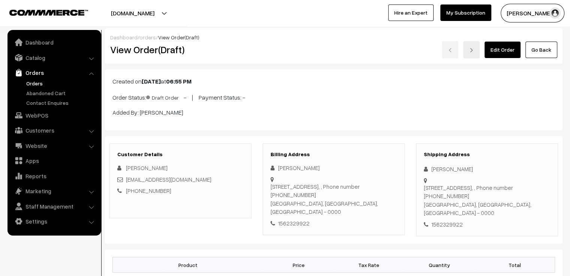
click at [308, 88] on div "Created on Sep 16, 2025 at 06:55 PM Order Status: Draft Order - | Payment Statu…" at bounding box center [334, 99] width 458 height 61
click at [147, 39] on link "orders" at bounding box center [147, 37] width 16 height 6
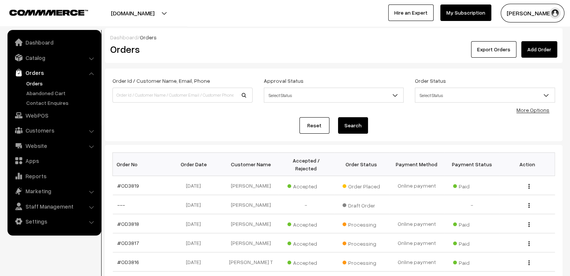
scroll to position [37, 0]
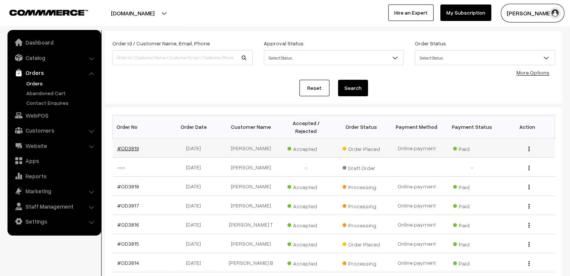
click at [130, 145] on link "#OD3819" at bounding box center [128, 148] width 22 height 6
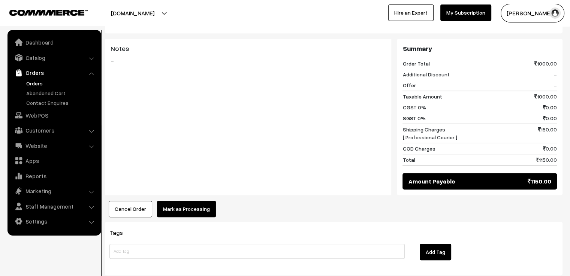
scroll to position [316, 0]
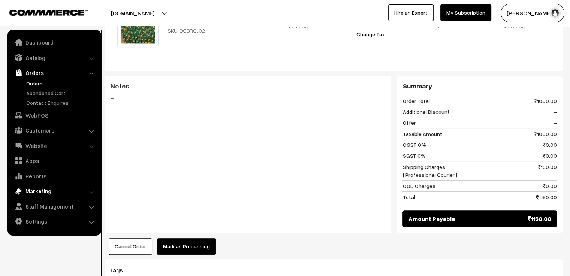
click at [61, 191] on link "Marketing" at bounding box center [53, 190] width 89 height 13
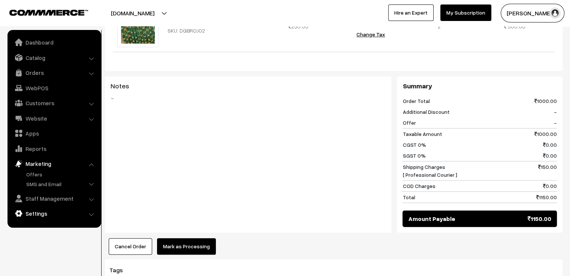
click at [73, 212] on link "Settings" at bounding box center [53, 213] width 89 height 13
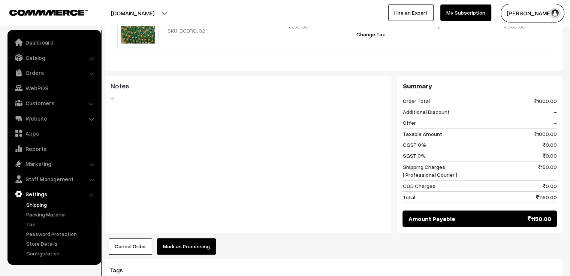
click at [45, 206] on link "Shipping" at bounding box center [61, 205] width 74 height 8
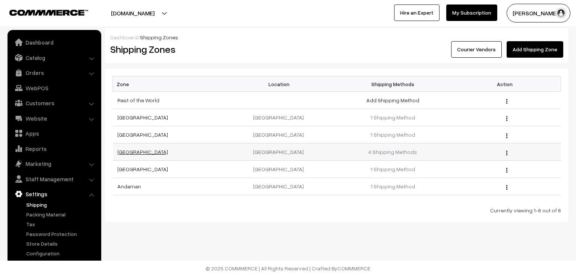
click at [133, 153] on link "[GEOGRAPHIC_DATA]" at bounding box center [142, 152] width 51 height 6
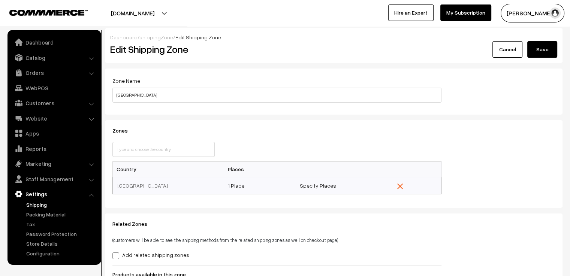
click at [509, 49] on link "Cancel" at bounding box center [507, 49] width 30 height 16
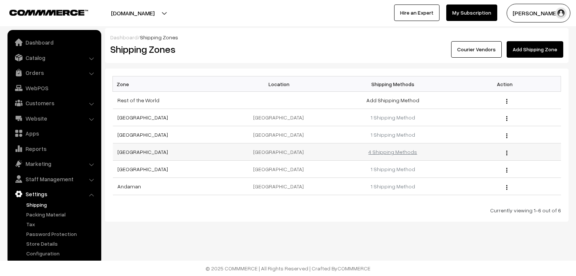
click at [396, 153] on link "4 Shipping Methods" at bounding box center [392, 152] width 49 height 6
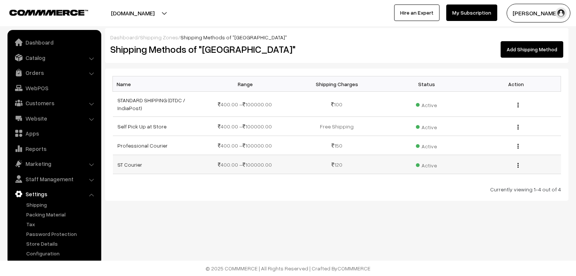
click at [517, 166] on img "button" at bounding box center [517, 165] width 1 height 5
click at [498, 186] on link "Delete" at bounding box center [484, 192] width 64 height 16
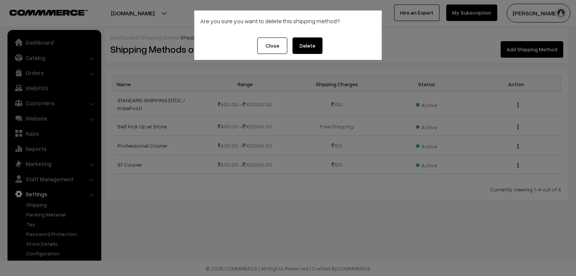
click at [303, 45] on button "Delete" at bounding box center [307, 45] width 30 height 16
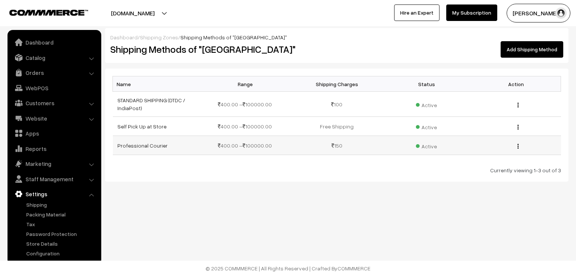
click at [518, 146] on img "button" at bounding box center [517, 146] width 1 height 5
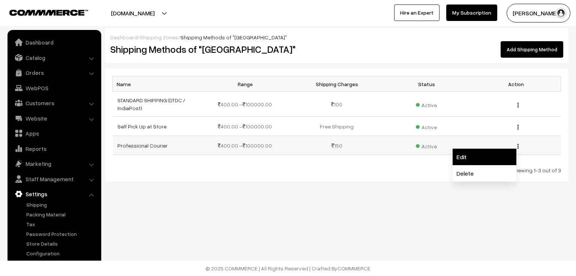
click at [481, 159] on link "Edit" at bounding box center [484, 157] width 64 height 16
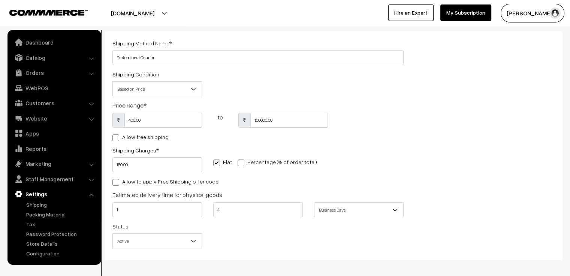
scroll to position [71, 0]
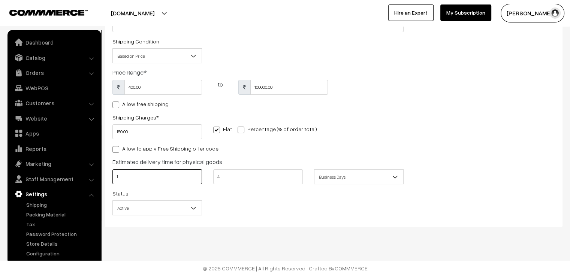
drag, startPoint x: 139, startPoint y: 176, endPoint x: 111, endPoint y: 174, distance: 28.1
click at [111, 174] on div "1" at bounding box center [157, 178] width 101 height 19
type input "2"
drag, startPoint x: 226, startPoint y: 177, endPoint x: 205, endPoint y: 177, distance: 20.3
click at [205, 177] on div "2 4 Business Days Business Hours Business Days" at bounding box center [258, 178] width 302 height 19
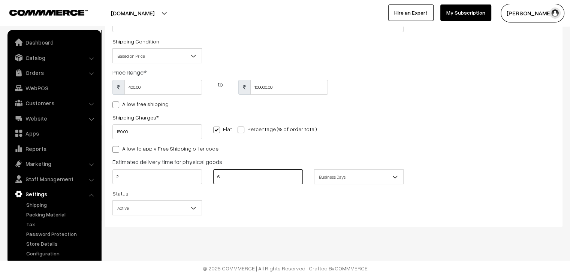
type input "6"
click at [262, 196] on div "Status Active Inactive Active" at bounding box center [258, 204] width 302 height 31
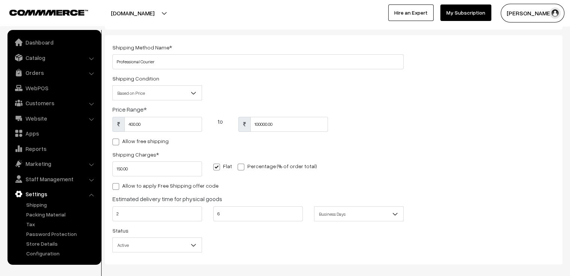
scroll to position [0, 0]
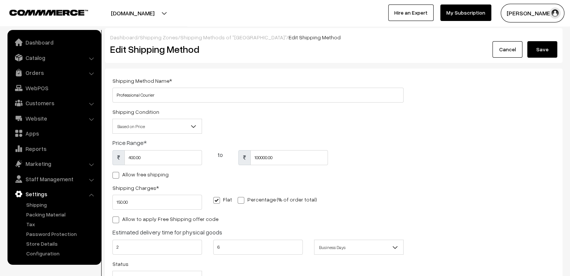
click at [542, 54] on button "Save" at bounding box center [542, 49] width 30 height 16
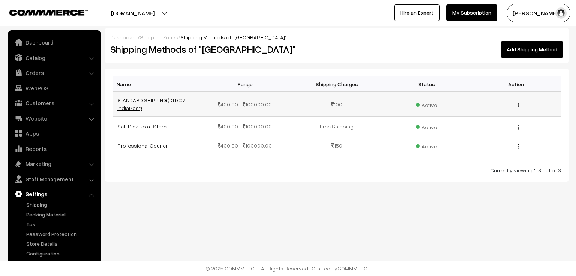
click at [175, 99] on link "STANDARD SHIPPING (DTDC / IndiaPost)" at bounding box center [151, 104] width 68 height 14
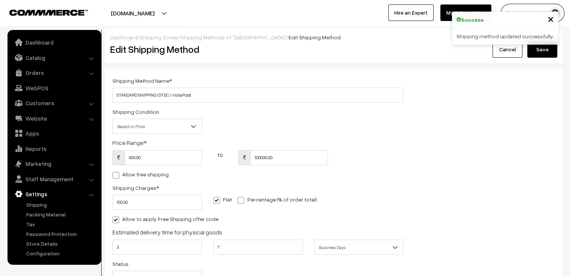
click at [509, 53] on link "Cancel" at bounding box center [507, 49] width 30 height 16
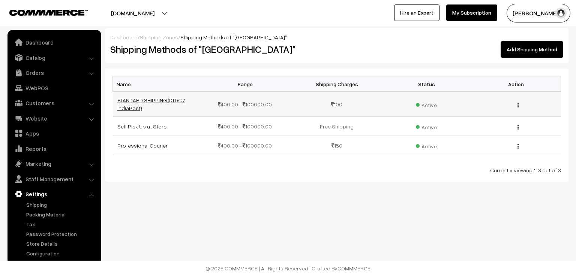
click at [161, 101] on link "STANDARD SHIPPING (DTDC / IndiaPost)" at bounding box center [151, 104] width 68 height 14
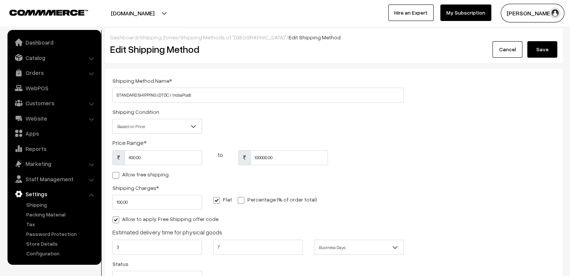
scroll to position [71, 0]
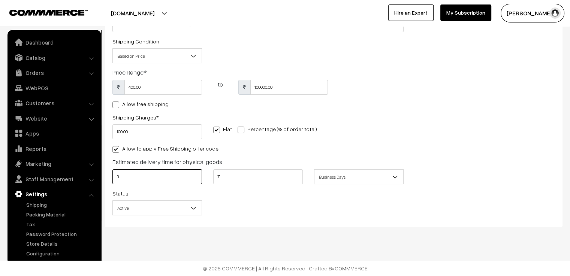
drag, startPoint x: 128, startPoint y: 179, endPoint x: 99, endPoint y: 180, distance: 28.9
click at [99, 180] on body "Thank you for showing interest. Our team will call you shortly. Close [DOMAIN_N…" at bounding box center [285, 103] width 570 height 347
type input "4"
drag, startPoint x: 225, startPoint y: 177, endPoint x: 201, endPoint y: 180, distance: 23.8
click at [201, 180] on div "4 7 Business Days Business Hours Business Days" at bounding box center [258, 178] width 302 height 19
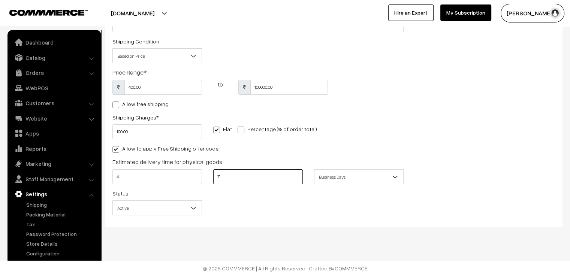
type input "8"
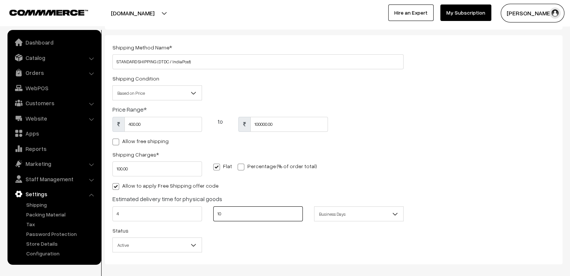
scroll to position [0, 0]
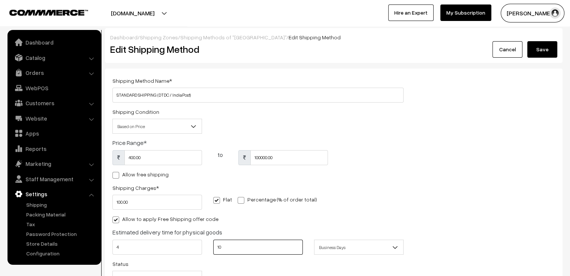
type input "10"
click at [540, 49] on button "Save" at bounding box center [542, 49] width 30 height 16
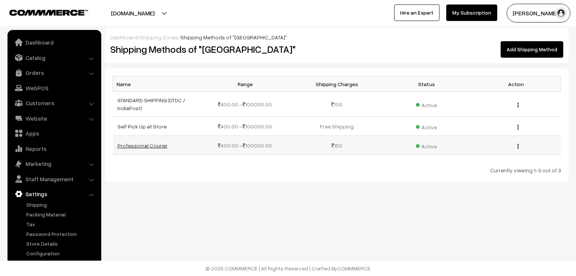
click at [138, 147] on link "Professional Courier" at bounding box center [142, 145] width 50 height 6
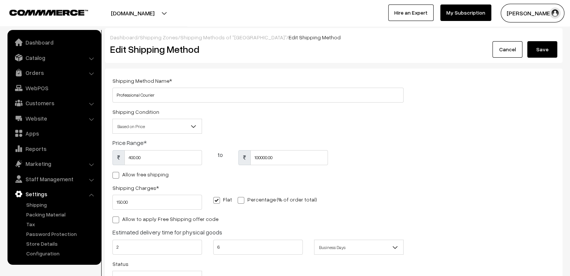
click at [552, 52] on button "Save" at bounding box center [542, 49] width 30 height 16
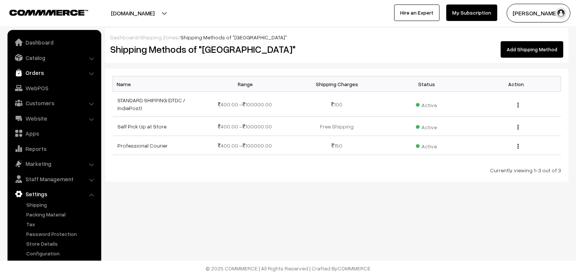
click at [40, 76] on link "Orders" at bounding box center [53, 72] width 89 height 13
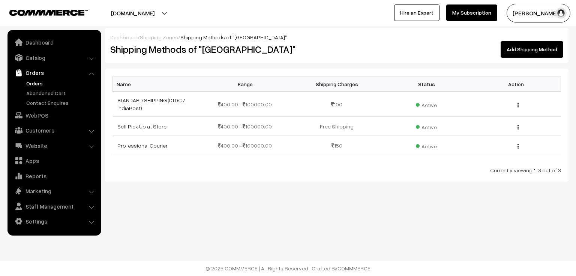
click at [37, 82] on link "Orders" at bounding box center [61, 83] width 74 height 8
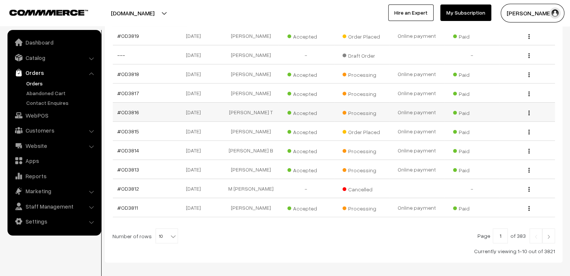
scroll to position [112, 0]
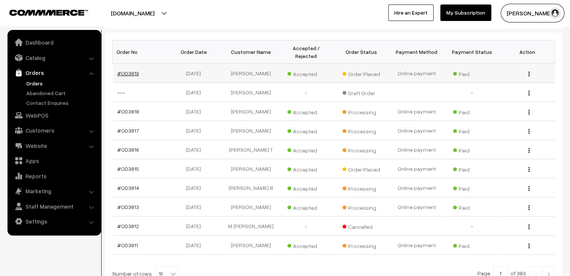
click at [133, 70] on link "#OD3819" at bounding box center [128, 73] width 22 height 6
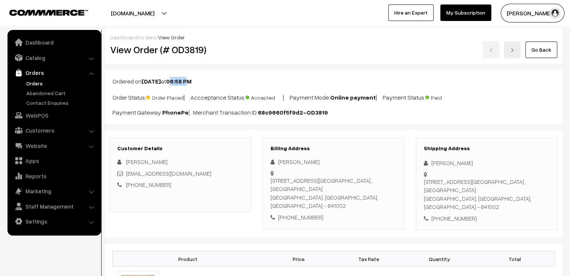
drag, startPoint x: 187, startPoint y: 84, endPoint x: 205, endPoint y: 83, distance: 17.6
click at [191, 83] on b "06:58 PM" at bounding box center [178, 81] width 25 height 7
click at [544, 53] on link "Go Back" at bounding box center [541, 50] width 32 height 16
